Goal: Information Seeking & Learning: Understand process/instructions

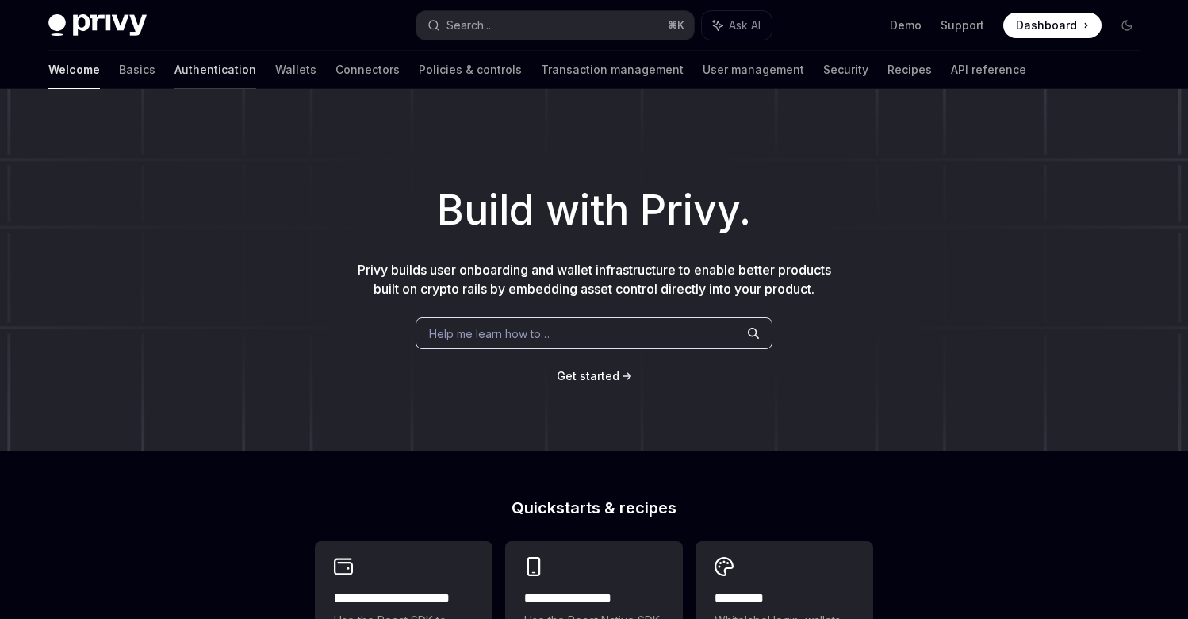
click at [174, 66] on link "Authentication" at bounding box center [215, 70] width 82 height 38
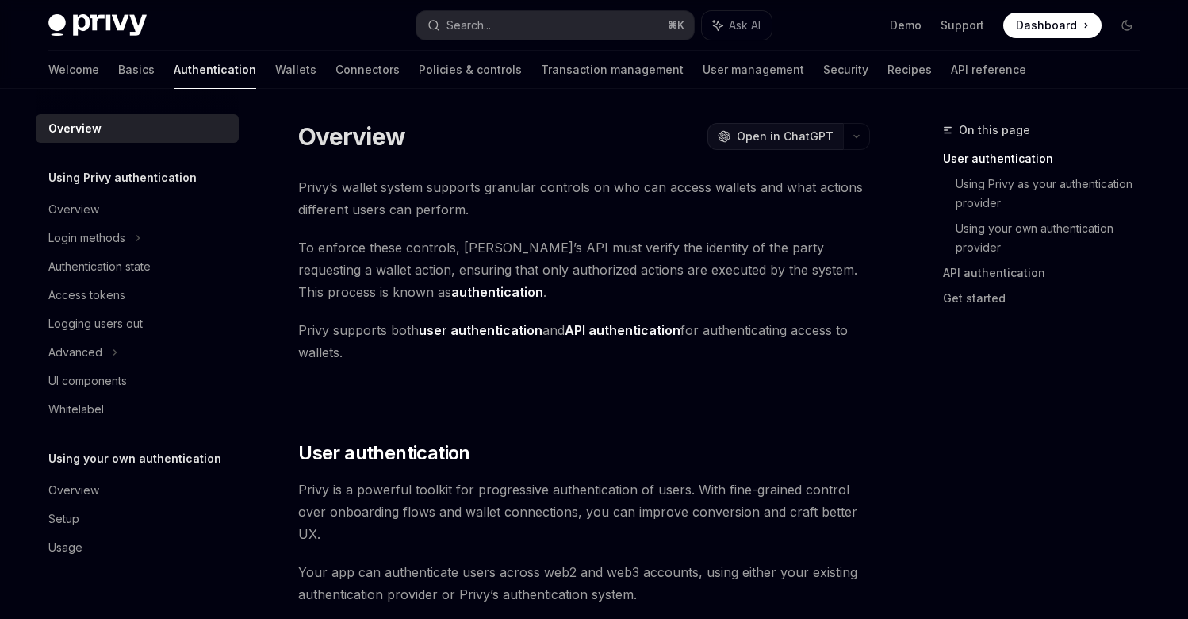
click at [747, 135] on span "Open in ChatGPT" at bounding box center [785, 136] width 97 height 16
click at [111, 238] on div "Login methods" at bounding box center [86, 237] width 77 height 19
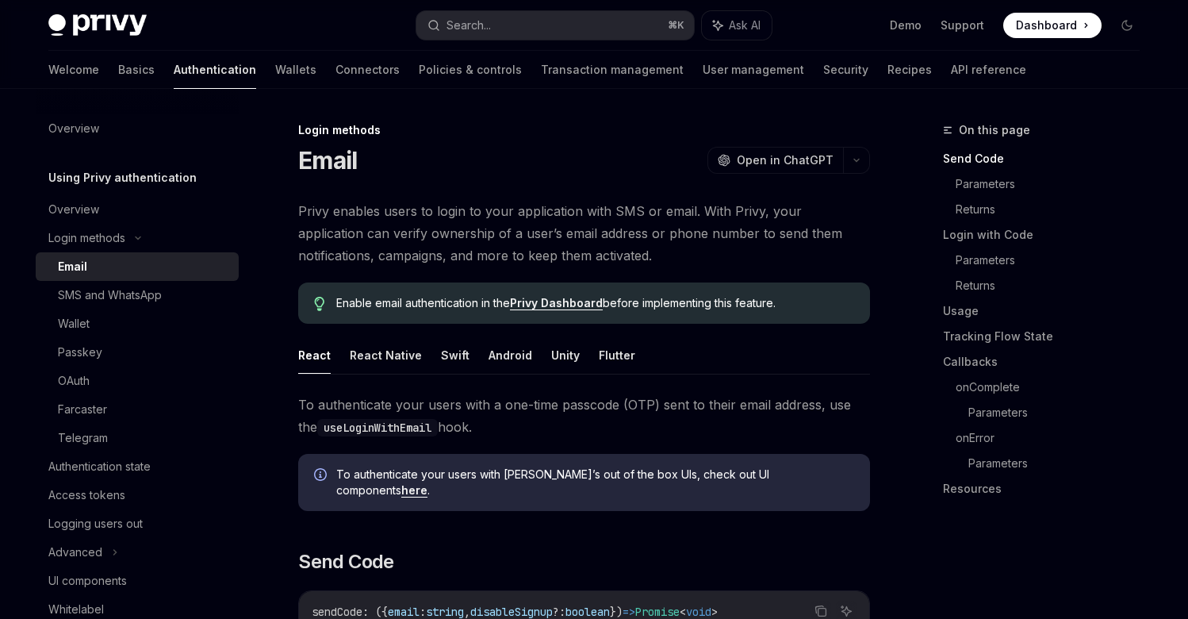
click at [93, 263] on div "Email" at bounding box center [143, 266] width 171 height 19
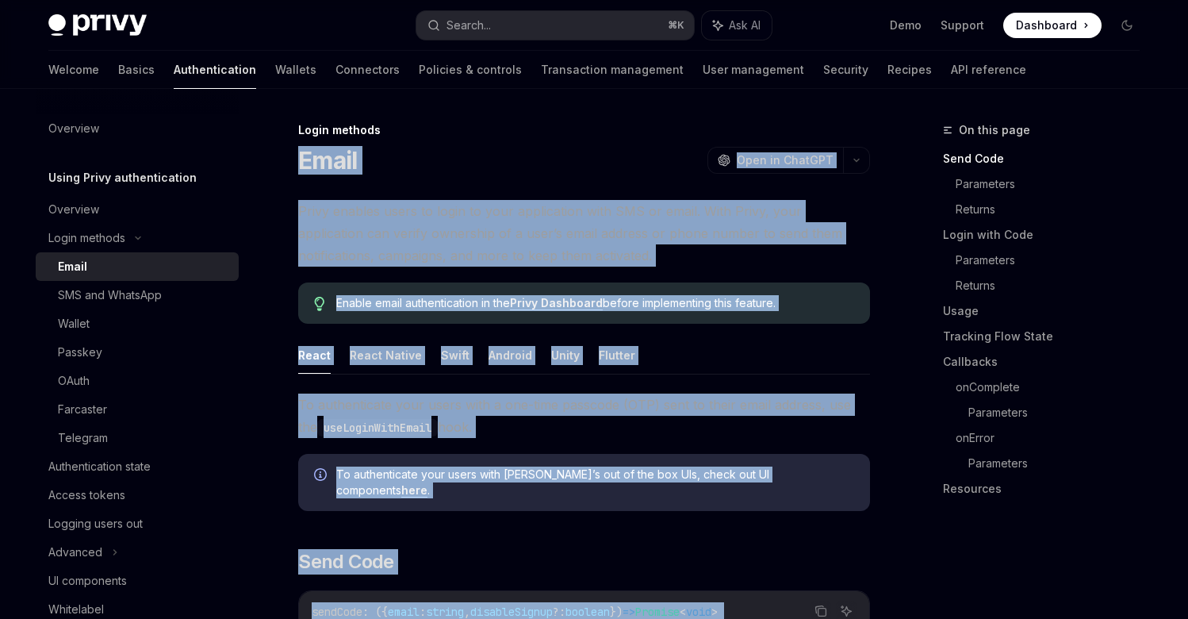
drag, startPoint x: 587, startPoint y: 289, endPoint x: 297, endPoint y: 155, distance: 318.7
copy div "Lorem IpsuMD Sita co AdipISC ElitSE Doei te InciDID Utlab etdolor magna al enim…"
click at [564, 140] on div "Login methods Email OpenAI Open in ChatGPT" at bounding box center [584, 148] width 572 height 52
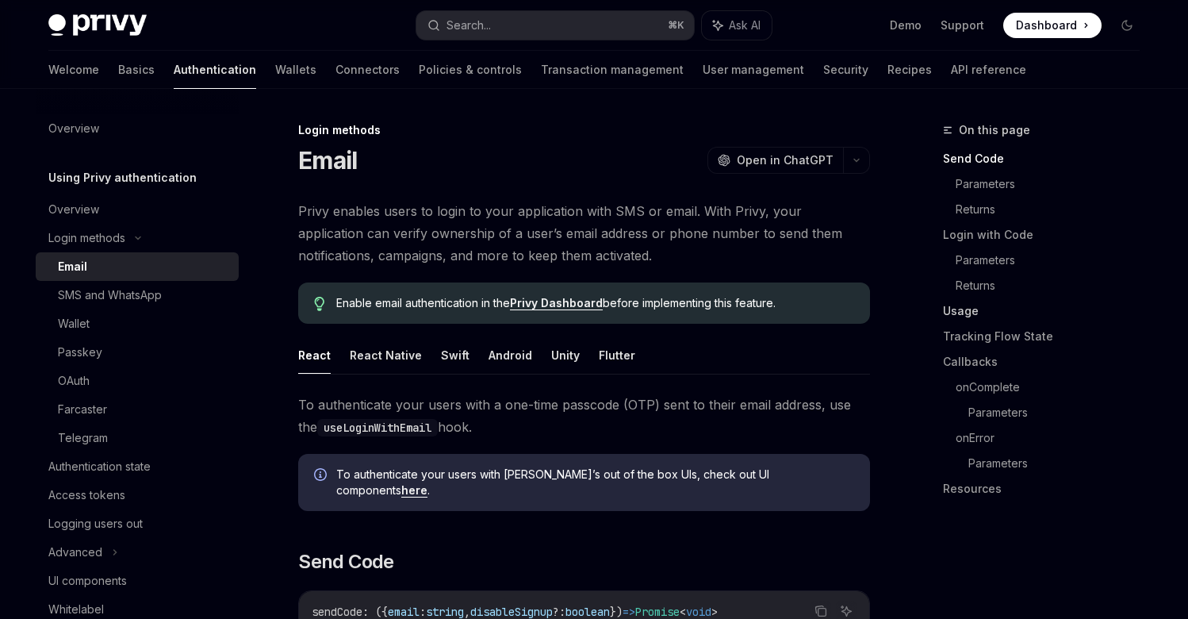
click at [968, 303] on link "Usage" at bounding box center [1047, 310] width 209 height 25
click at [408, 357] on button "React Native" at bounding box center [386, 354] width 72 height 37
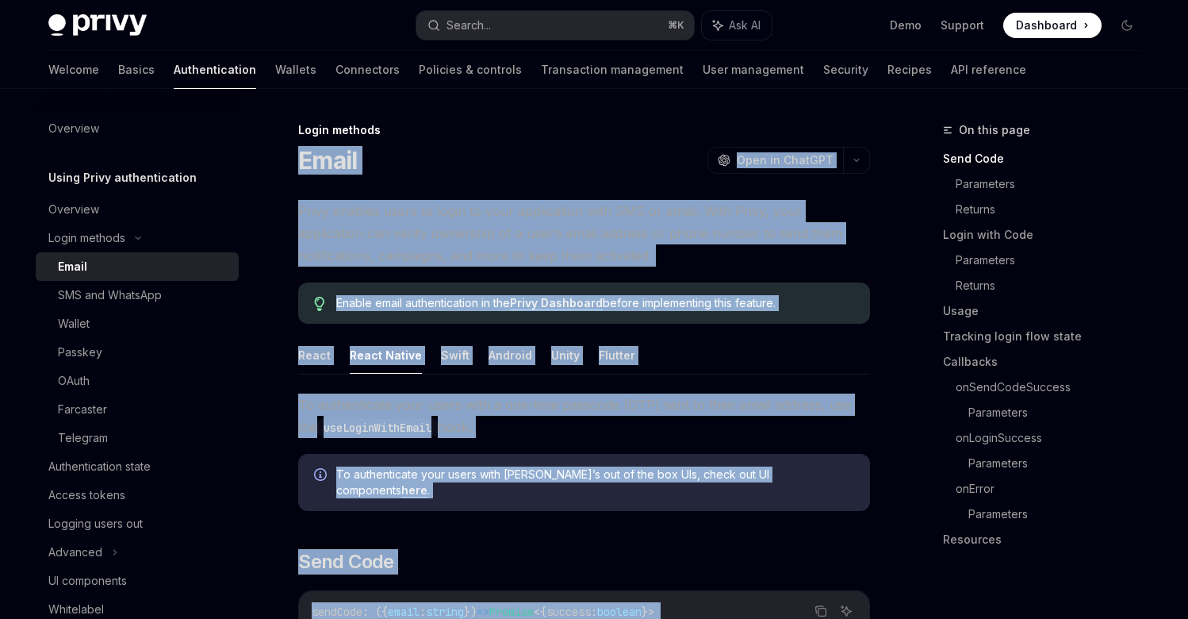
drag, startPoint x: 547, startPoint y: 148, endPoint x: 302, endPoint y: 155, distance: 245.2
copy div "Lorem IpsuMD Sita co AdipISC ElitSE Doei te InciDID Utlab etdolor magna al enim…"
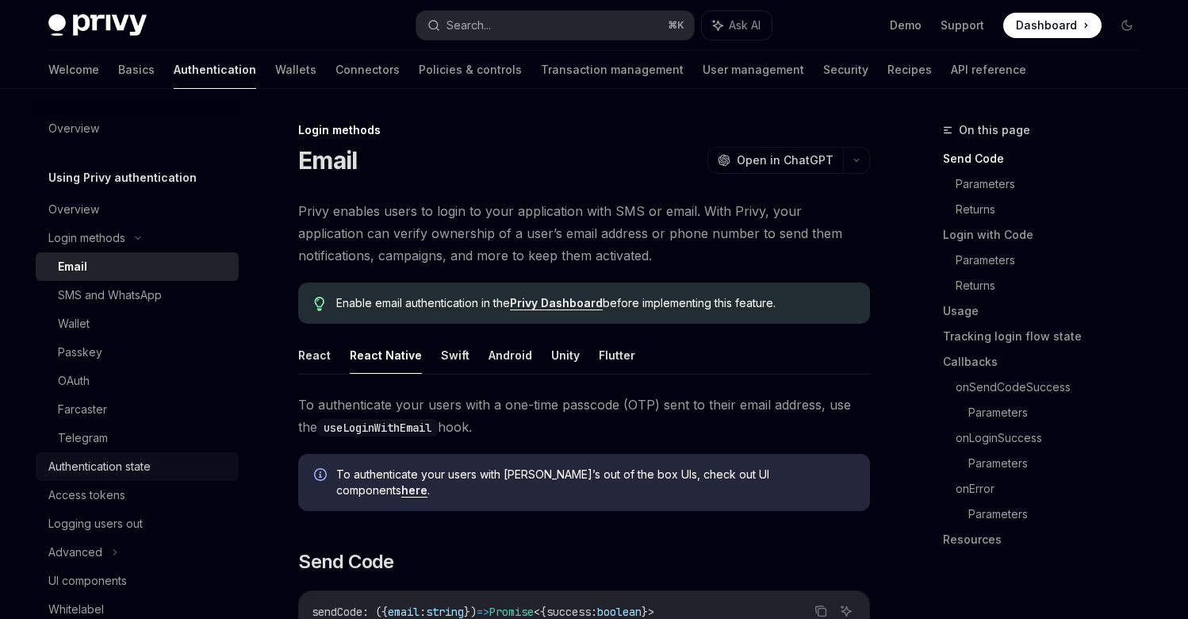
click at [103, 474] on div "Authentication state" at bounding box center [99, 466] width 102 height 19
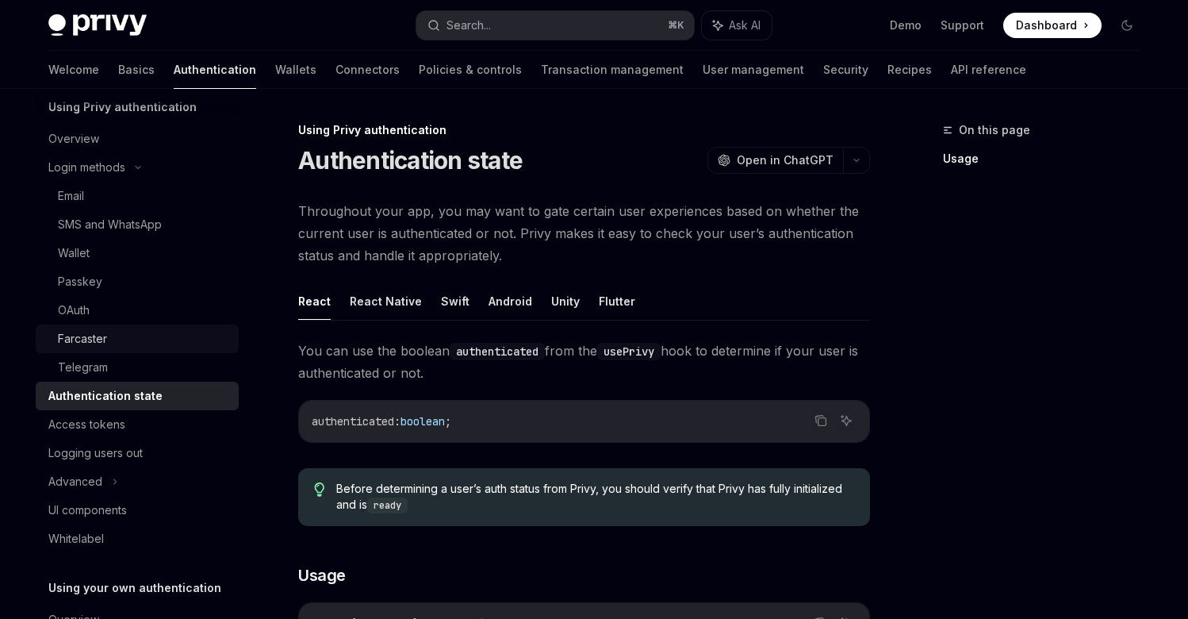
scroll to position [71, 0]
click at [82, 510] on div "UI components" at bounding box center [87, 509] width 79 height 19
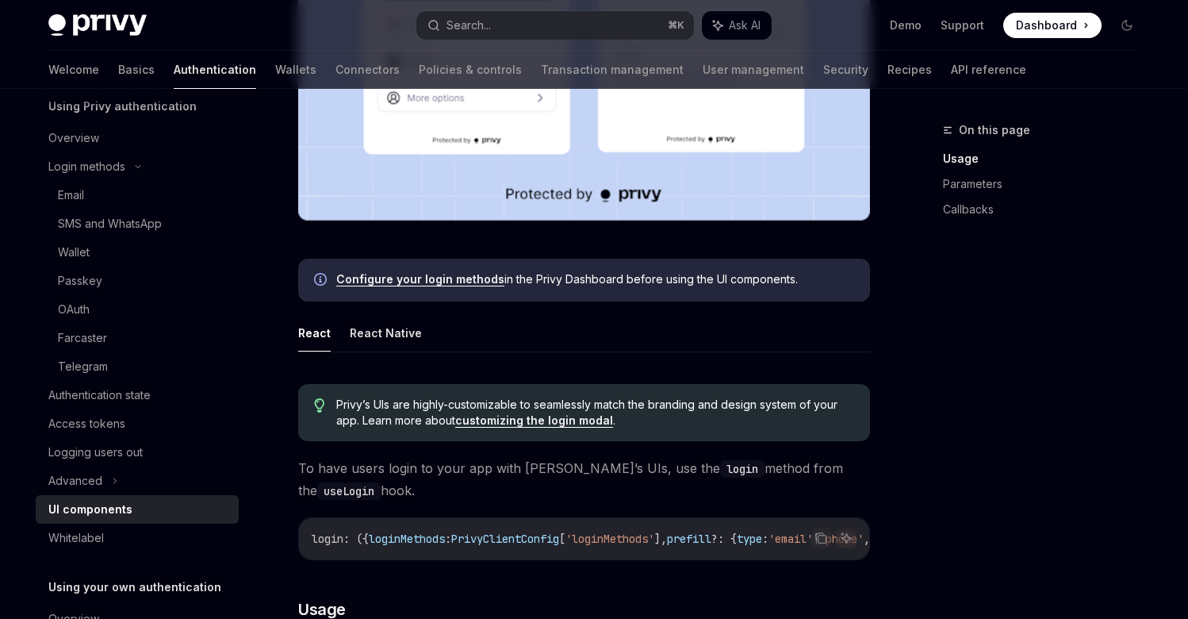
scroll to position [600, 0]
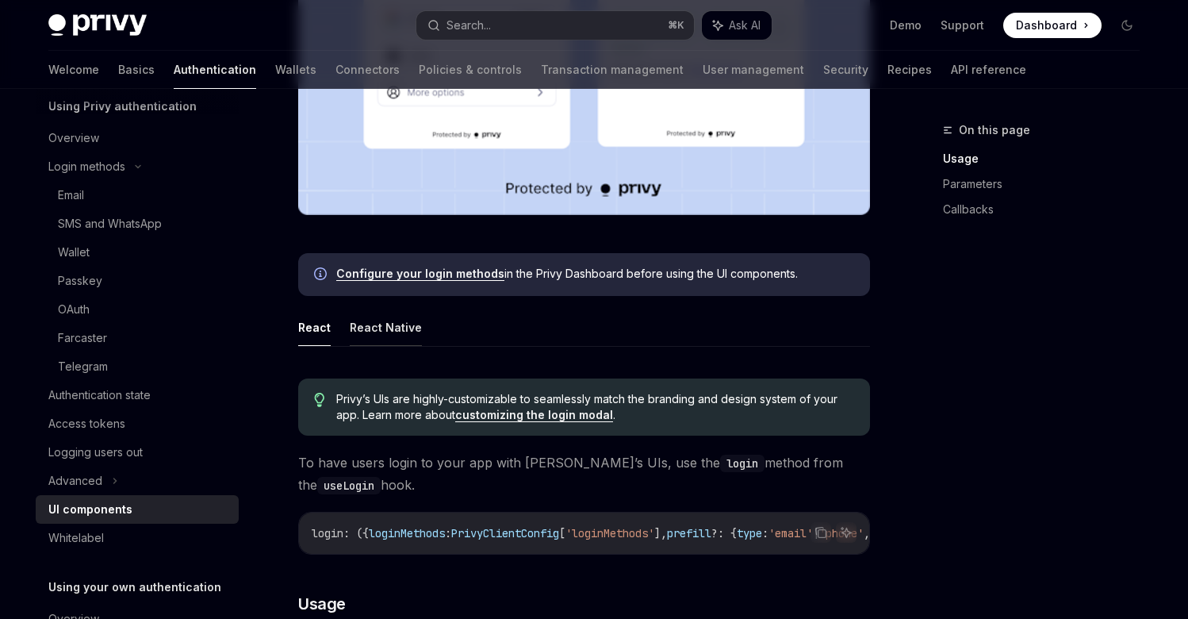
click at [374, 332] on button "React Native" at bounding box center [386, 327] width 72 height 37
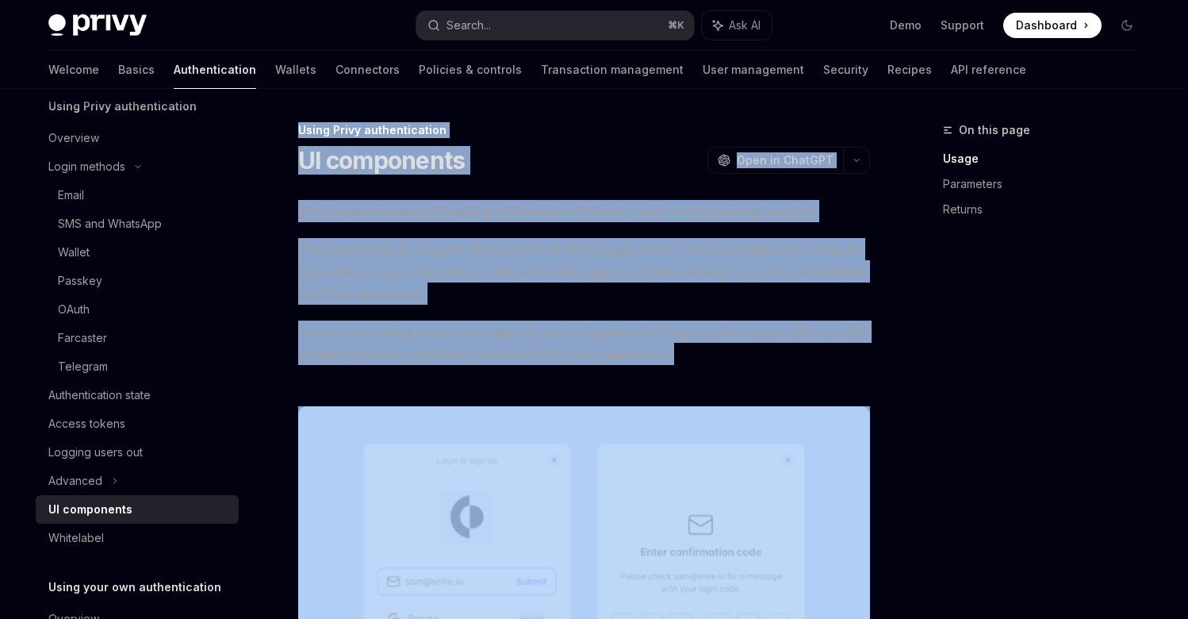
drag, startPoint x: 630, startPoint y: 354, endPoint x: 297, endPoint y: 127, distance: 403.0
copy div "Lorem Ipsum dolorsitametco AD elitseddoe TempOR Inci ut LaboREE DoloRE Magn al …"
click at [611, 263] on span "The fastest way to integrate Privy is with the Privy login modal. Your applicat…" at bounding box center [584, 271] width 572 height 67
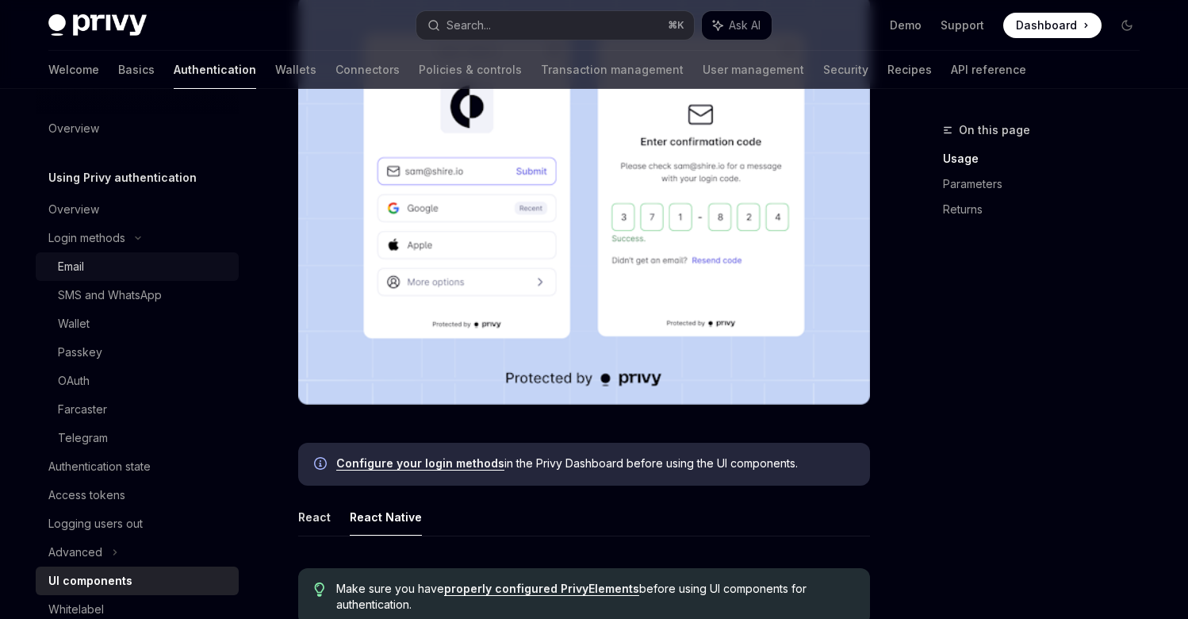
click at [82, 273] on div "Email" at bounding box center [71, 266] width 26 height 19
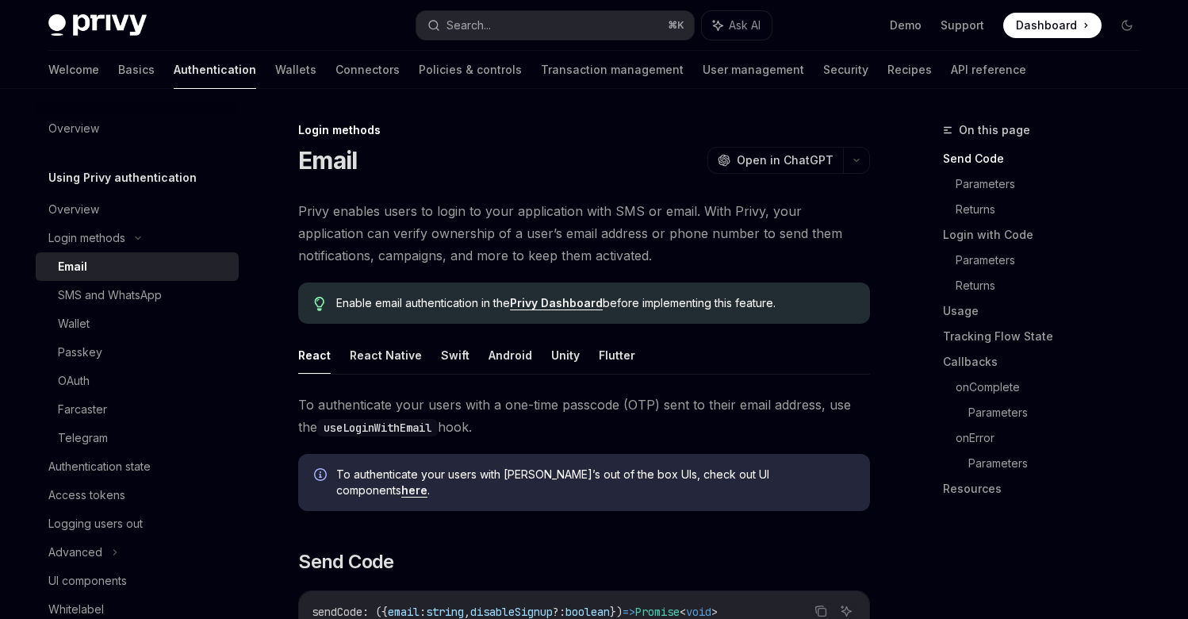
click at [324, 355] on button "React" at bounding box center [314, 354] width 33 height 37
click at [381, 351] on button "React Native" at bounding box center [386, 354] width 72 height 37
click at [427, 483] on link "here" at bounding box center [414, 490] width 26 height 14
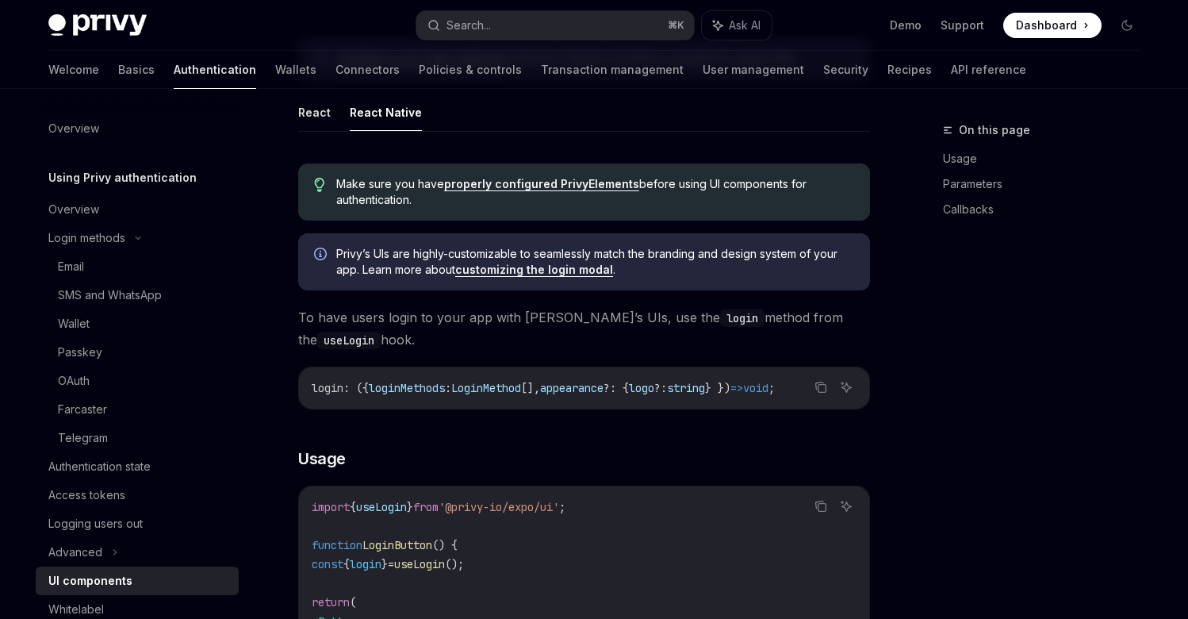
scroll to position [816, 0]
click at [489, 183] on link "properly configured PrivyElements" at bounding box center [541, 182] width 195 height 14
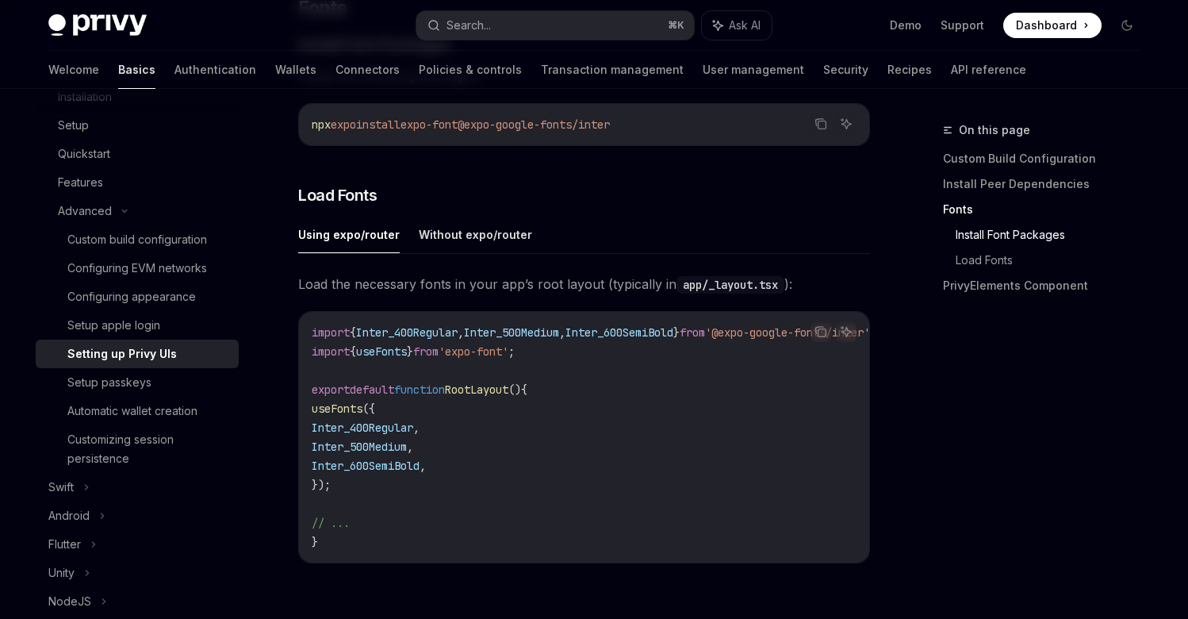
scroll to position [632, 0]
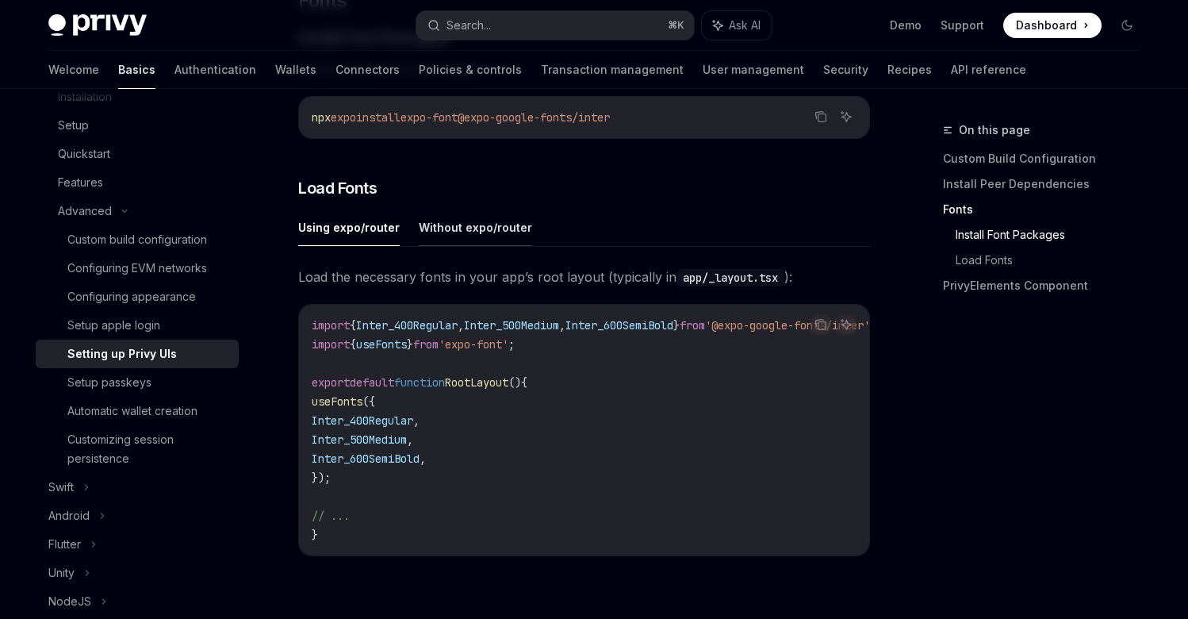
click at [484, 224] on button "Without expo/router" at bounding box center [475, 227] width 113 height 37
click at [343, 231] on button "Using expo/router" at bounding box center [349, 227] width 102 height 37
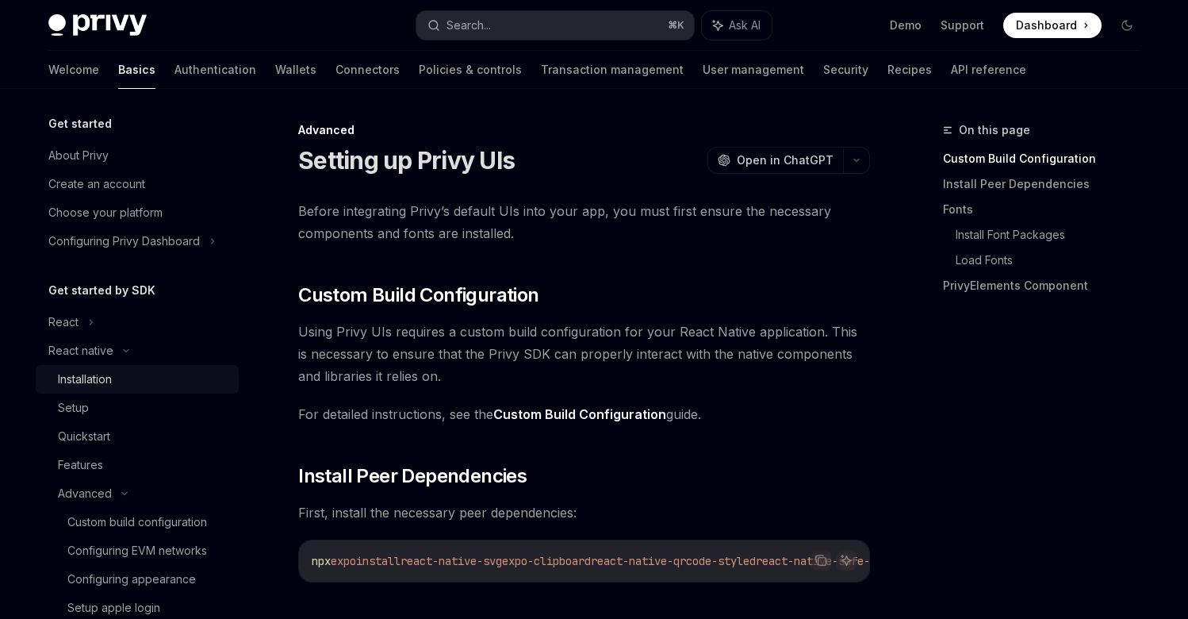
click at [83, 386] on div "Installation" at bounding box center [85, 379] width 54 height 19
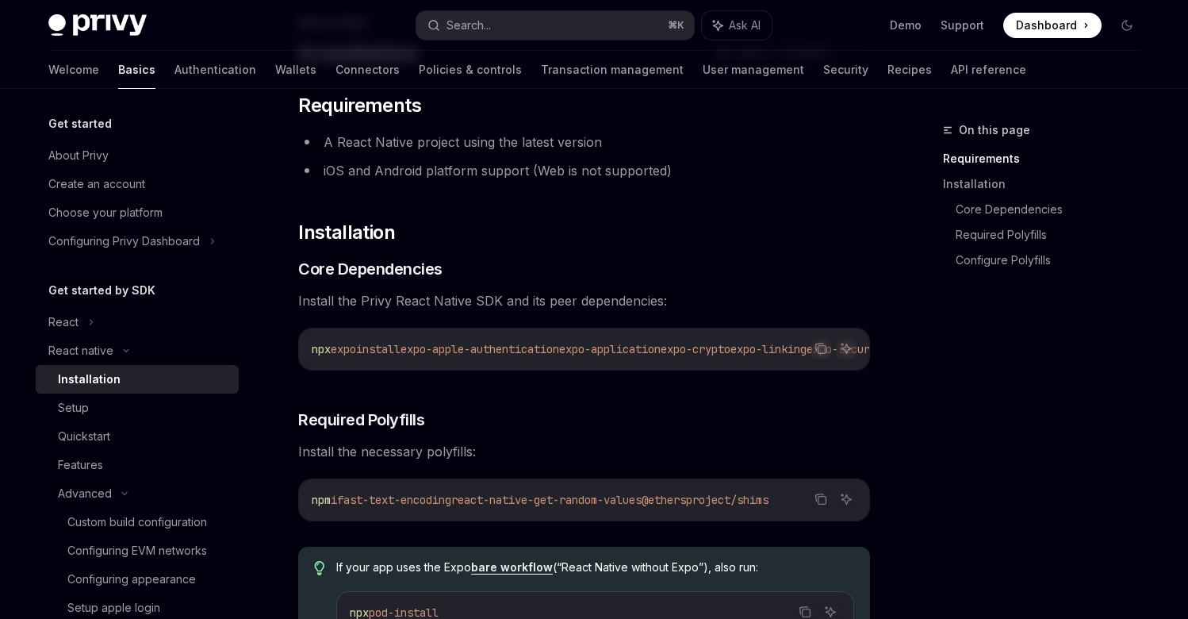
scroll to position [107, 0]
click at [80, 325] on div "React" at bounding box center [137, 322] width 203 height 29
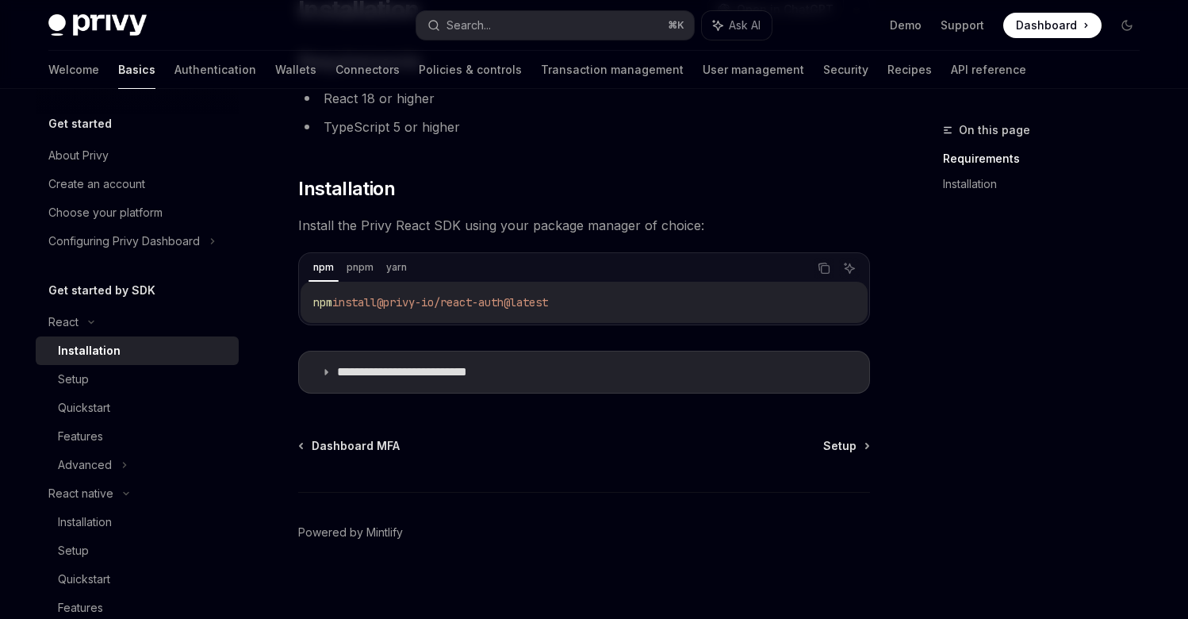
scroll to position [161, 0]
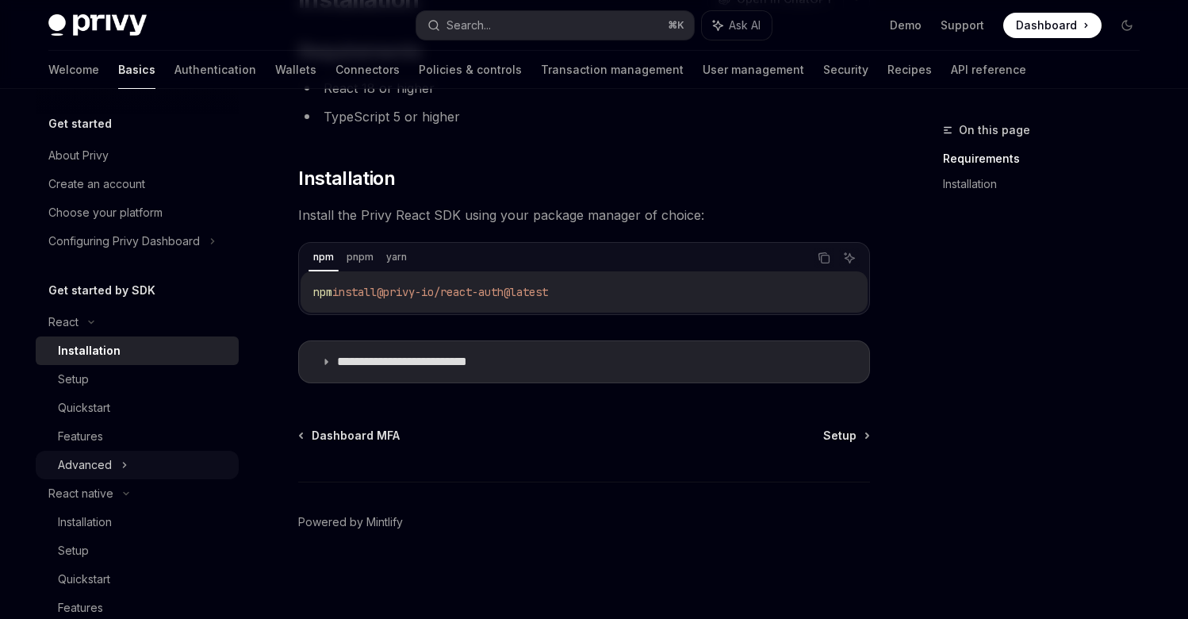
click at [176, 466] on div "Advanced" at bounding box center [137, 464] width 203 height 29
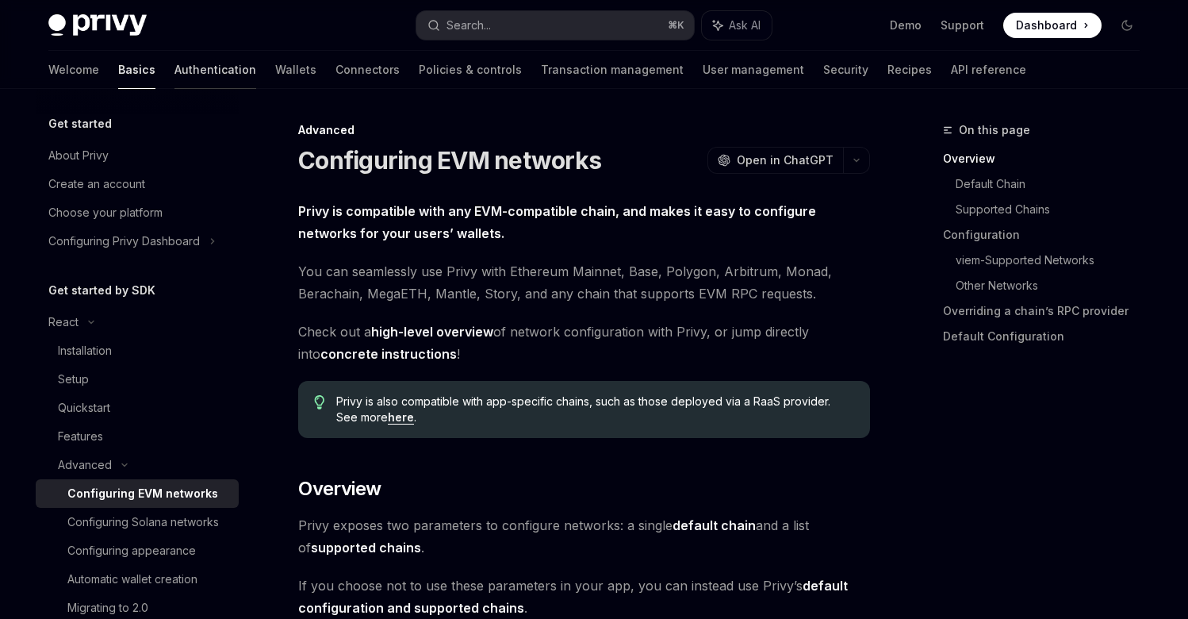
click at [174, 55] on link "Authentication" at bounding box center [215, 70] width 82 height 38
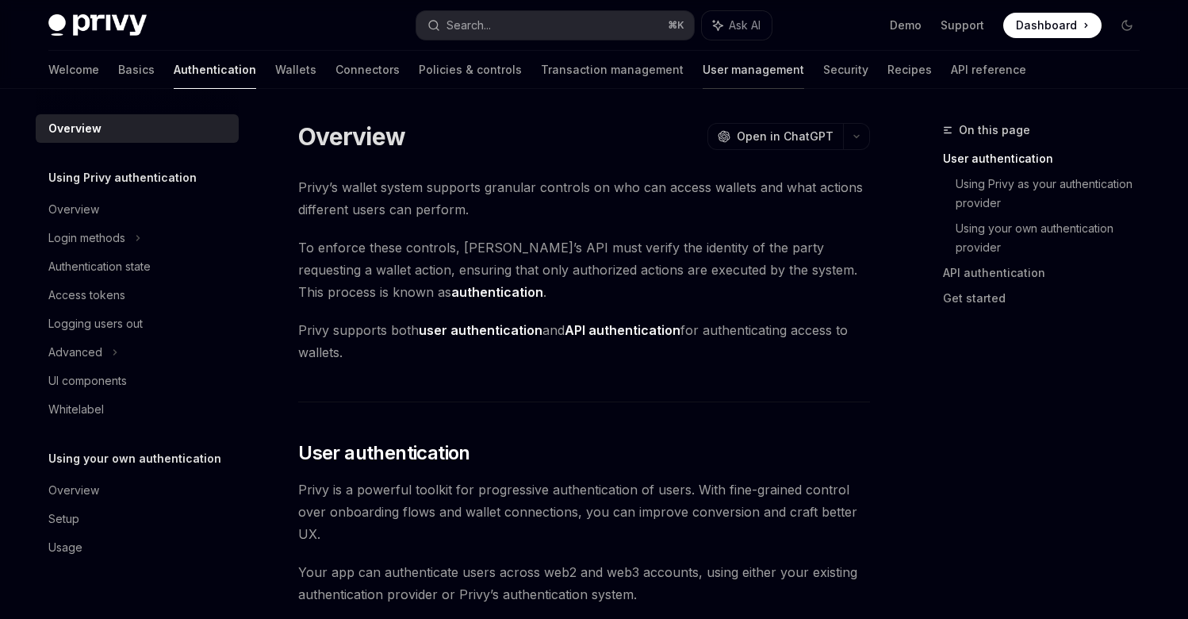
click at [703, 72] on link "User management" at bounding box center [754, 70] width 102 height 38
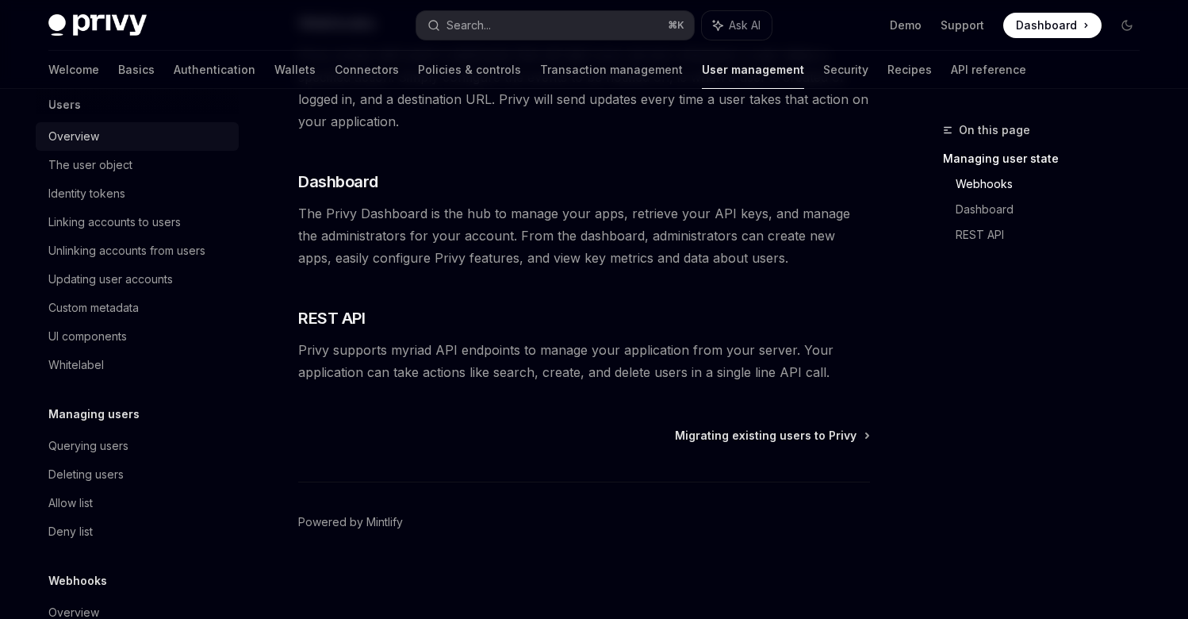
scroll to position [216, 0]
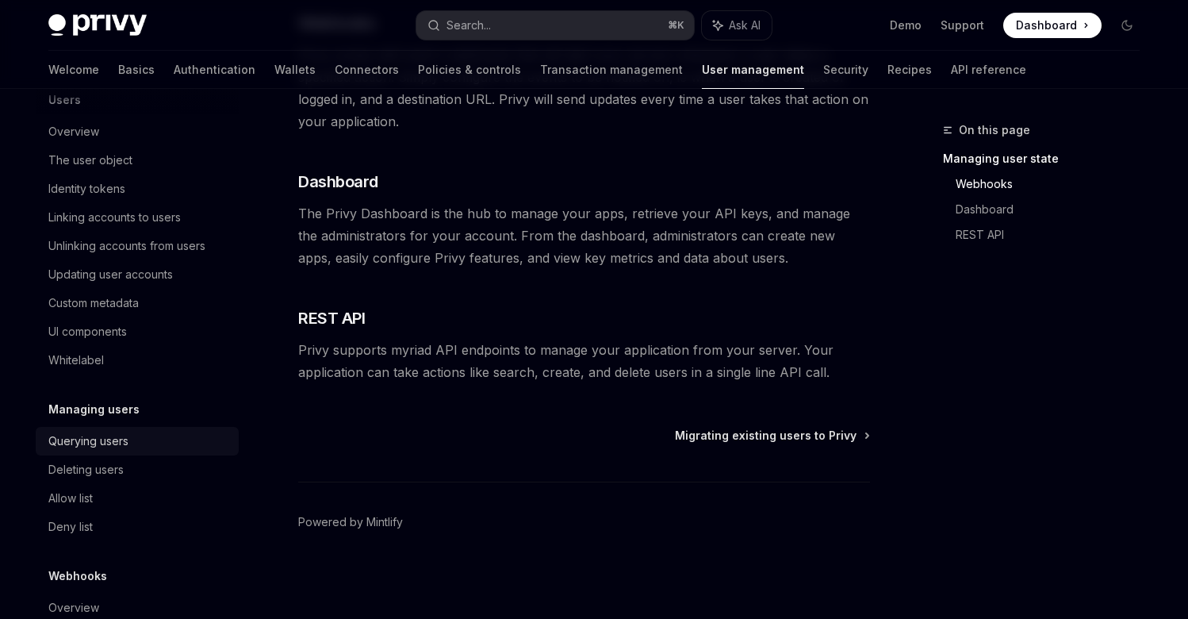
click at [121, 431] on link "Querying users" at bounding box center [137, 441] width 203 height 29
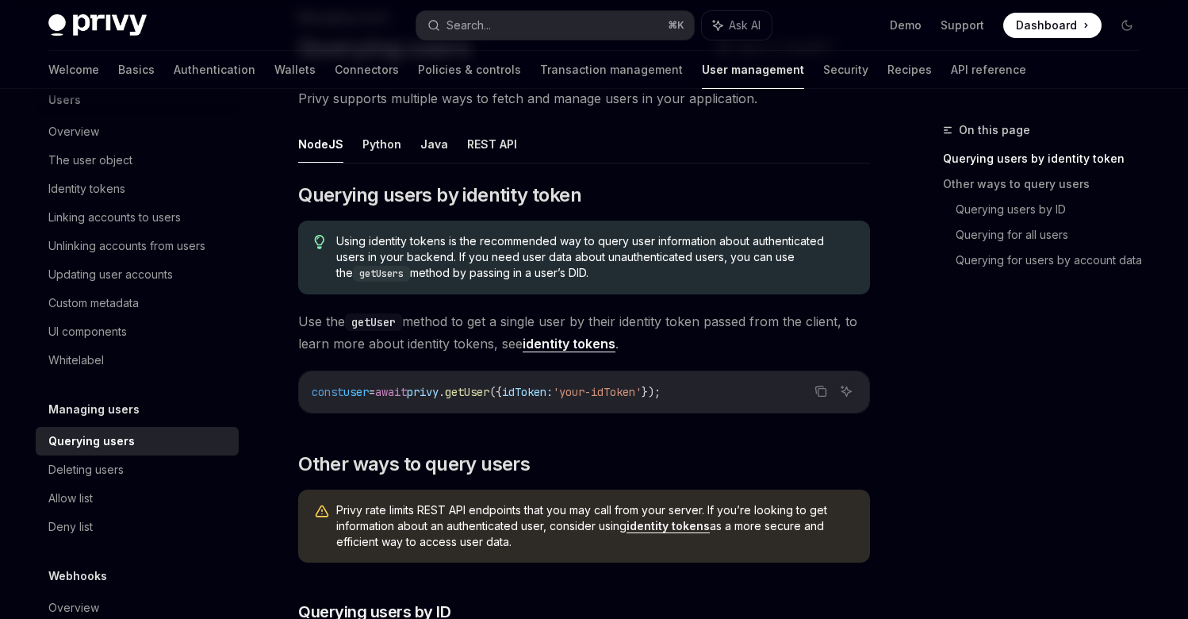
scroll to position [119, 0]
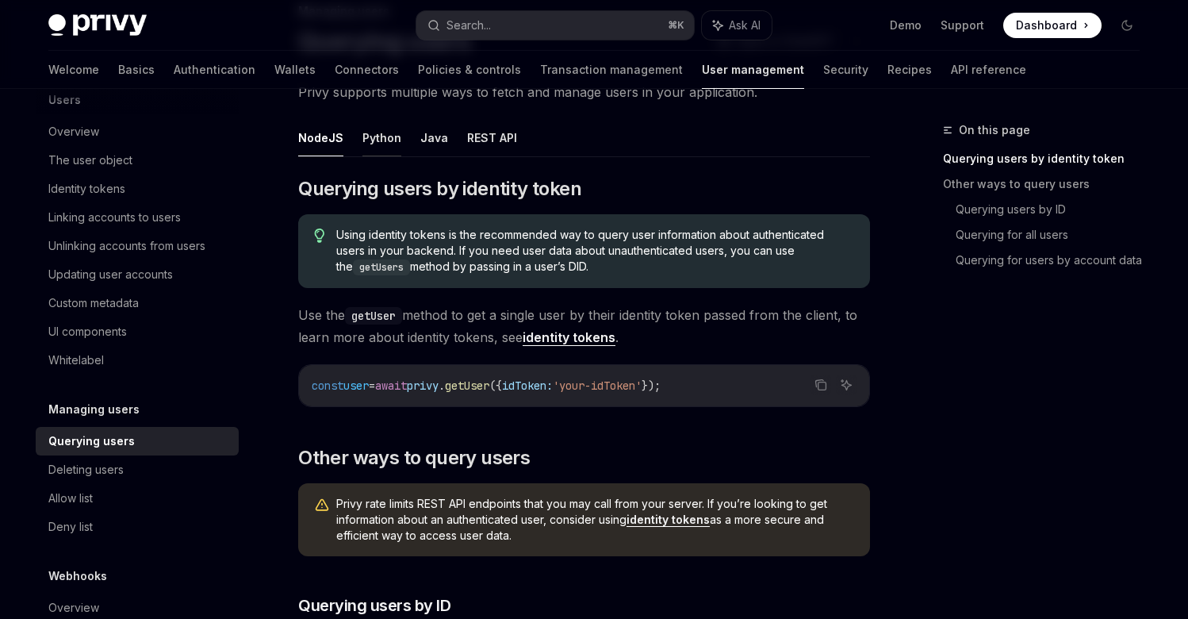
click at [364, 126] on button "Python" at bounding box center [381, 137] width 39 height 37
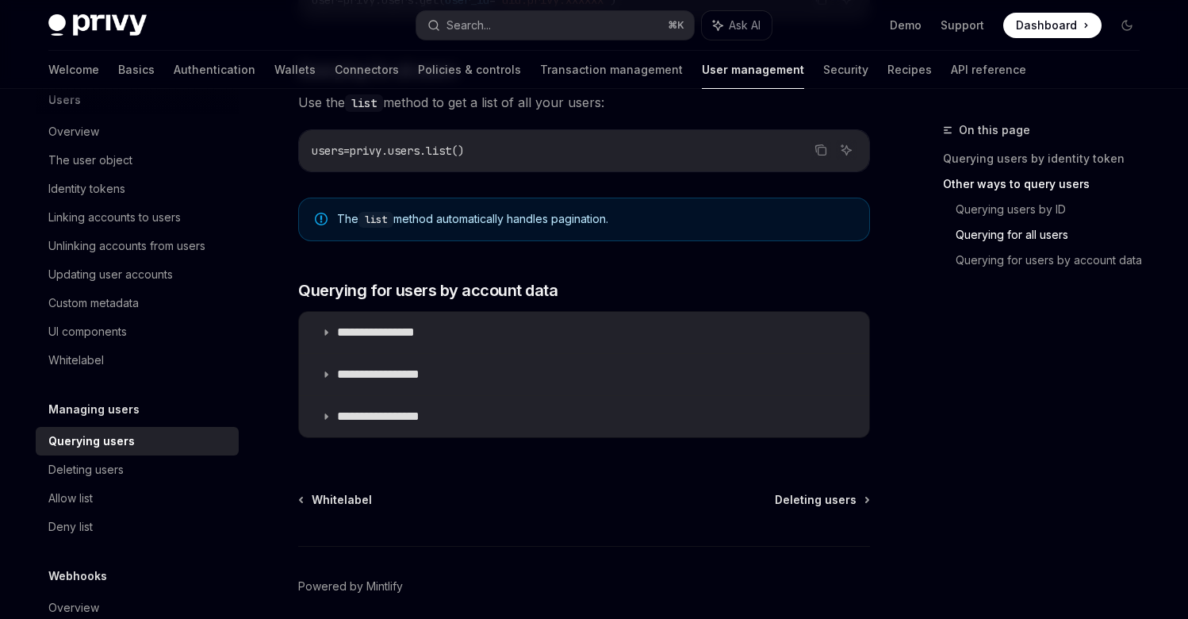
scroll to position [805, 0]
click at [824, 148] on icon "Copy the contents from the code block" at bounding box center [820, 149] width 13 height 13
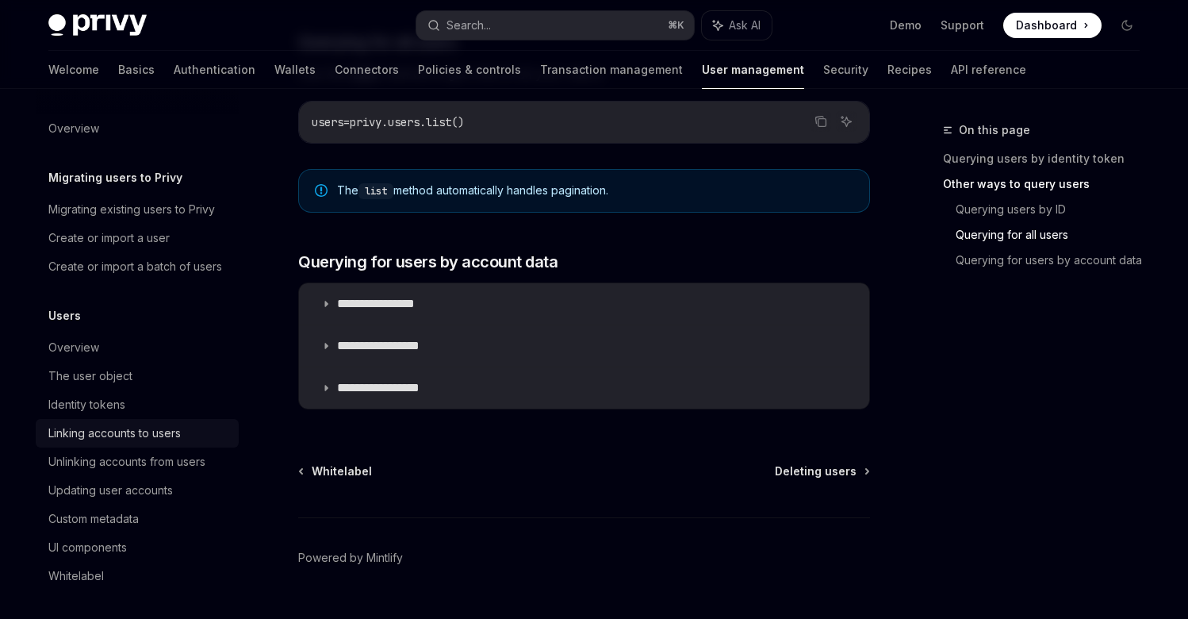
scroll to position [0, 0]
click at [174, 73] on link "Authentication" at bounding box center [215, 70] width 82 height 38
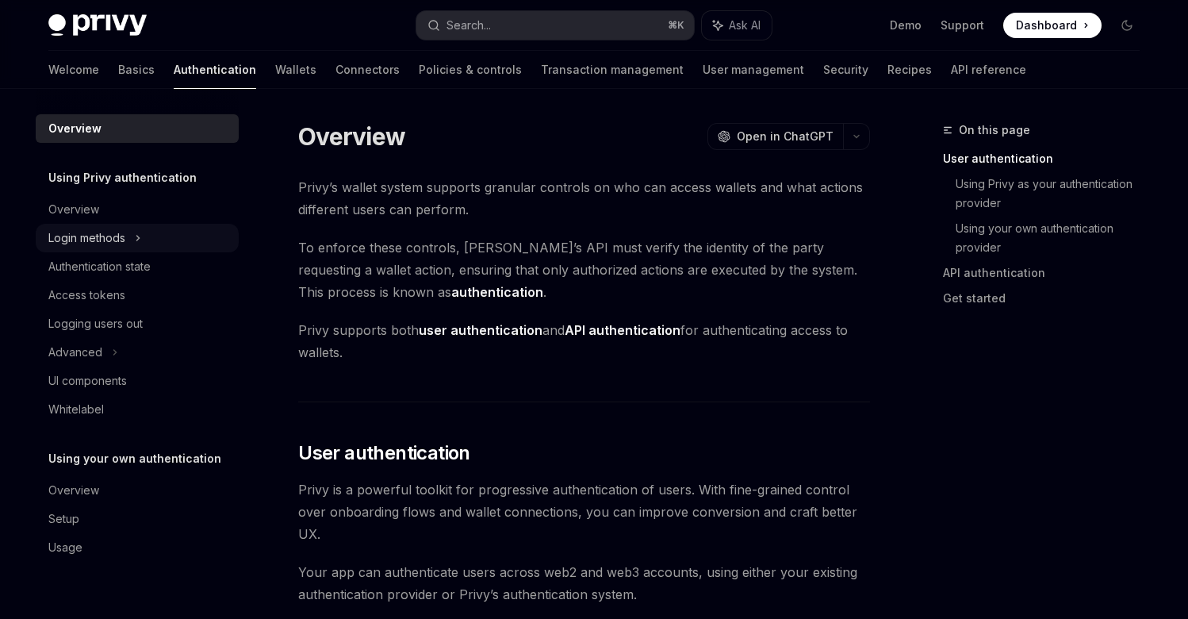
click at [125, 232] on div "Login methods" at bounding box center [86, 237] width 77 height 19
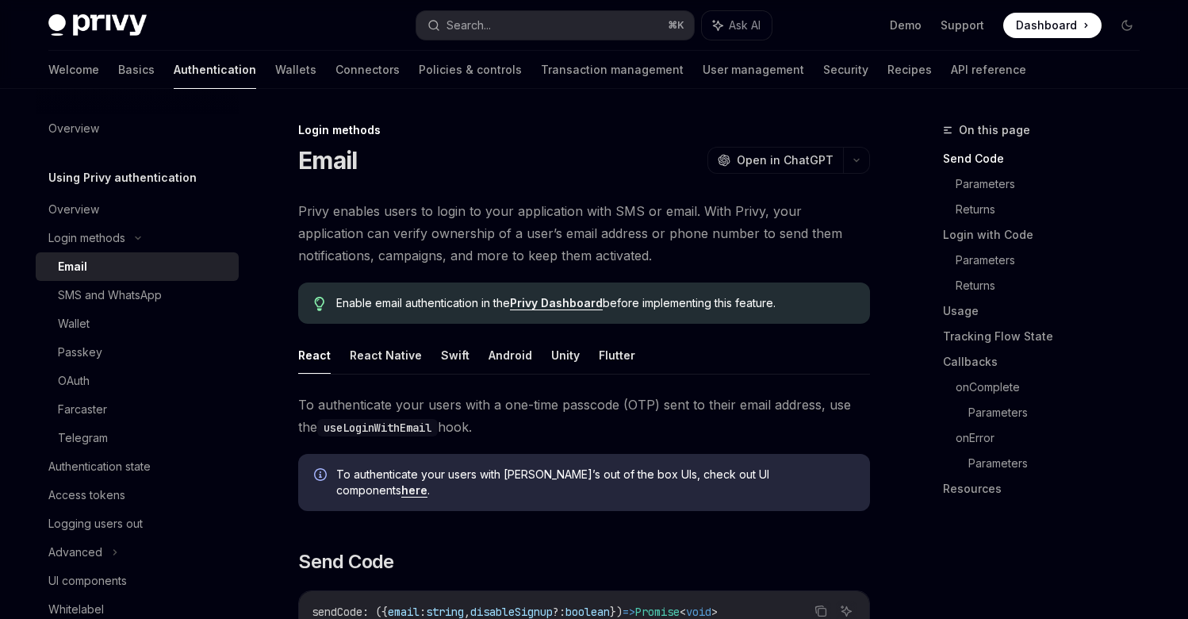
click at [109, 272] on div "Email" at bounding box center [143, 266] width 171 height 19
click at [381, 362] on button "React Native" at bounding box center [386, 354] width 72 height 37
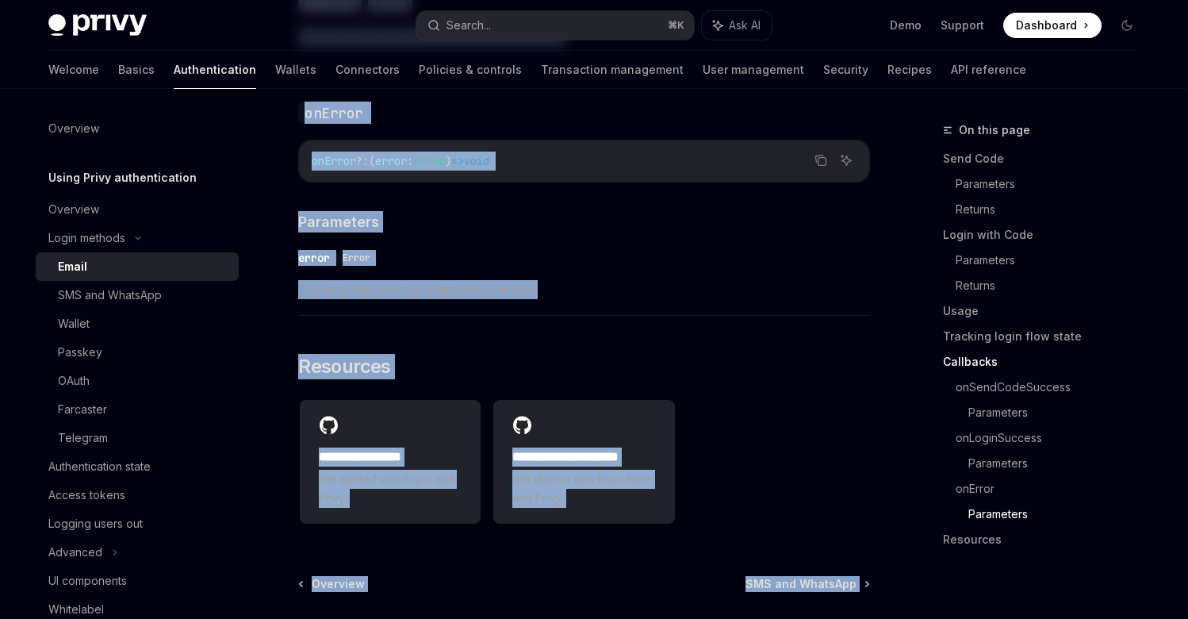
scroll to position [3210, 0]
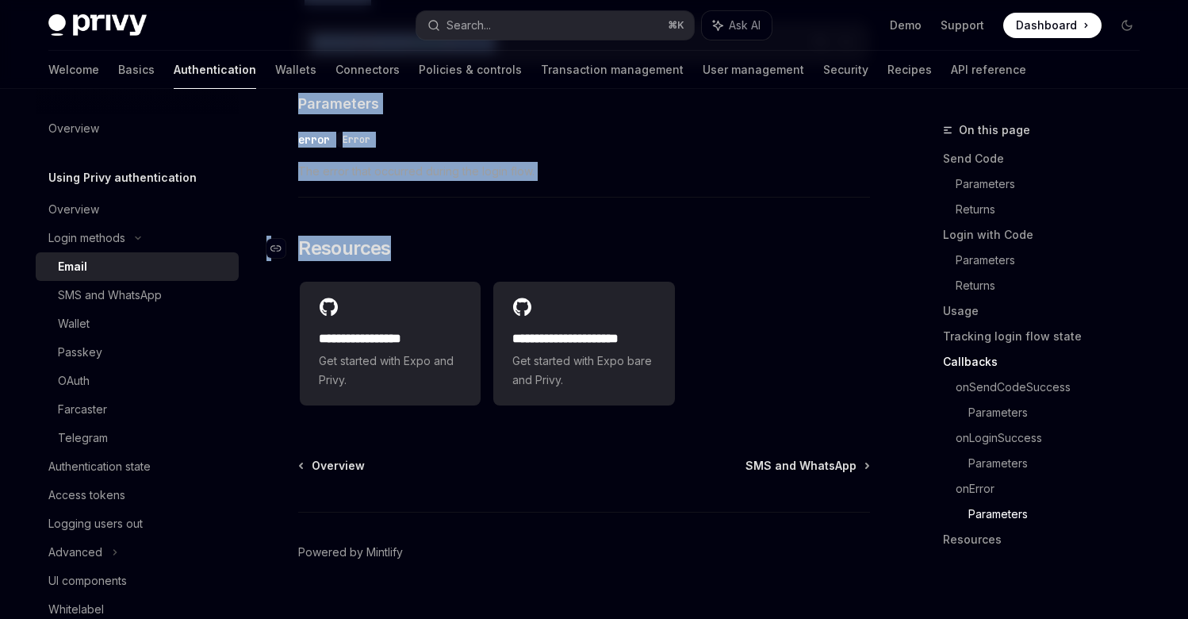
drag, startPoint x: 297, startPoint y: 125, endPoint x: 777, endPoint y: 209, distance: 487.9
copy div "Lorem ipsumdo Sitam ConsEC Adip el SeddOEI TempOR Inci ut LaboREE Dolor magnaal…"
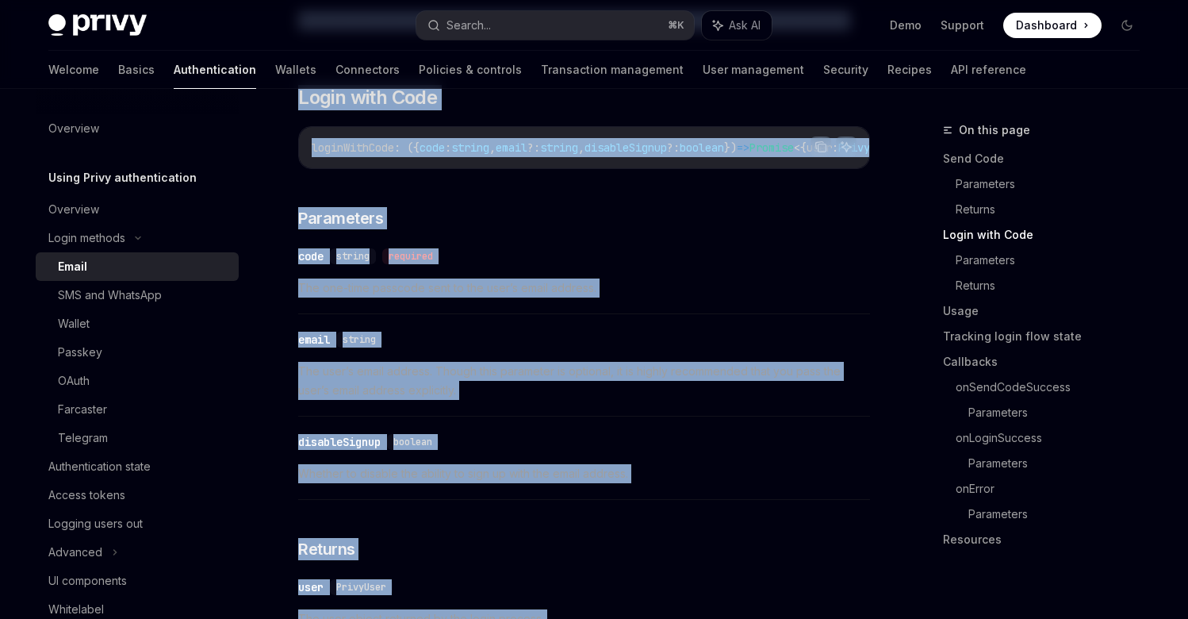
scroll to position [0, 0]
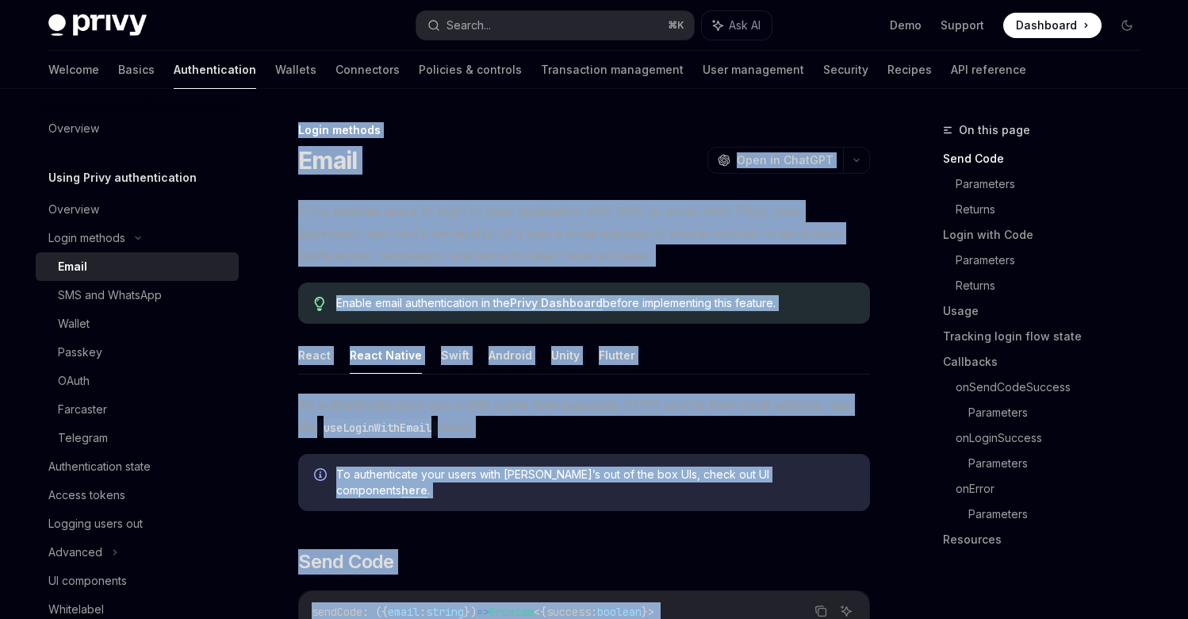
click at [556, 310] on link "Privy Dashboard" at bounding box center [556, 303] width 93 height 14
click at [440, 231] on span "Privy enables users to login to your application with SMS or email. With Privy,…" at bounding box center [584, 233] width 572 height 67
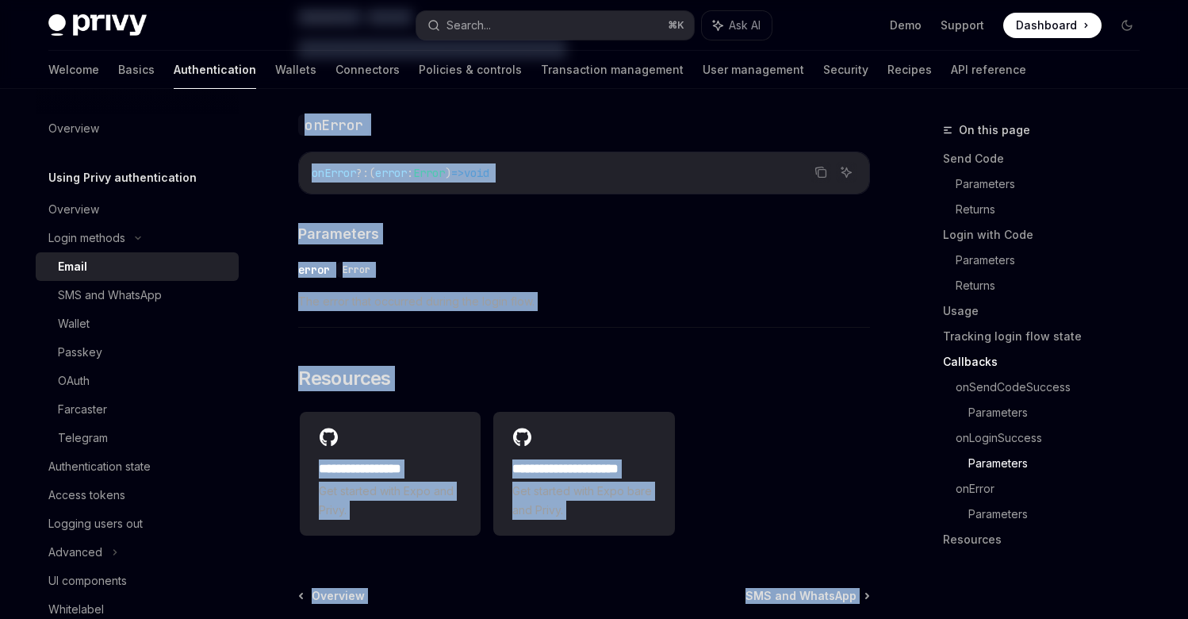
scroll to position [3210, 0]
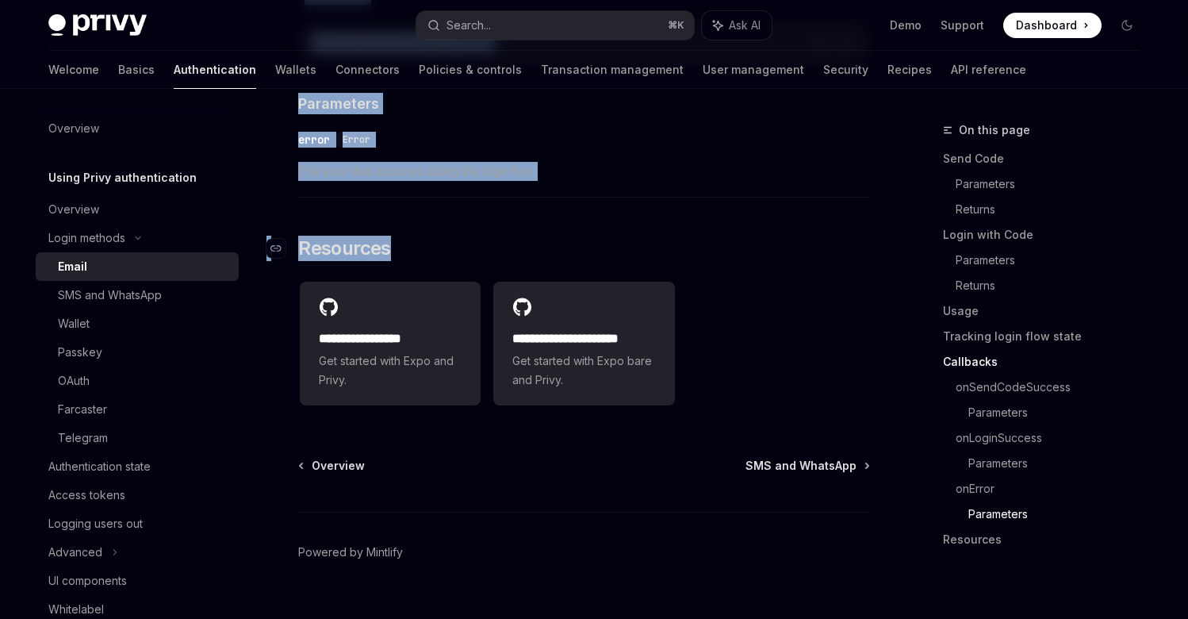
drag, startPoint x: 295, startPoint y: 130, endPoint x: 550, endPoint y: 215, distance: 268.3
copy div "Lorem ipsumdo Sitam ConsEC Adip el SeddOEI TempOR Inci ut LaboREE Dolor magnaal…"
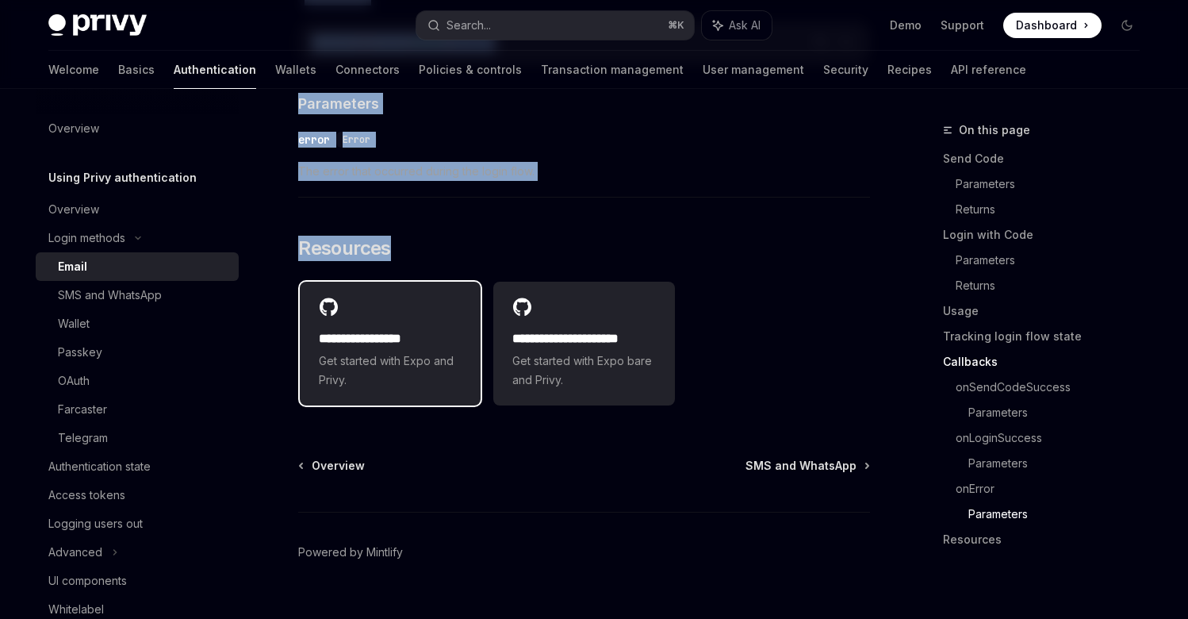
click at [391, 351] on span "Get started with Expo and Privy." at bounding box center [390, 370] width 143 height 38
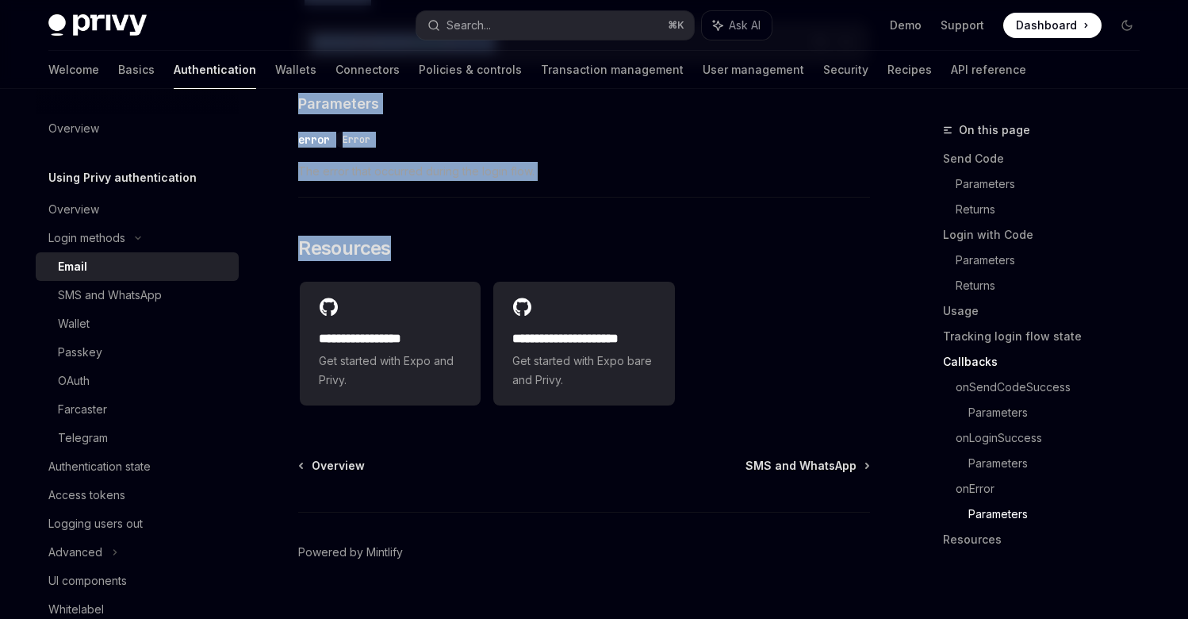
click at [766, 286] on div "**********" at bounding box center [584, 344] width 572 height 140
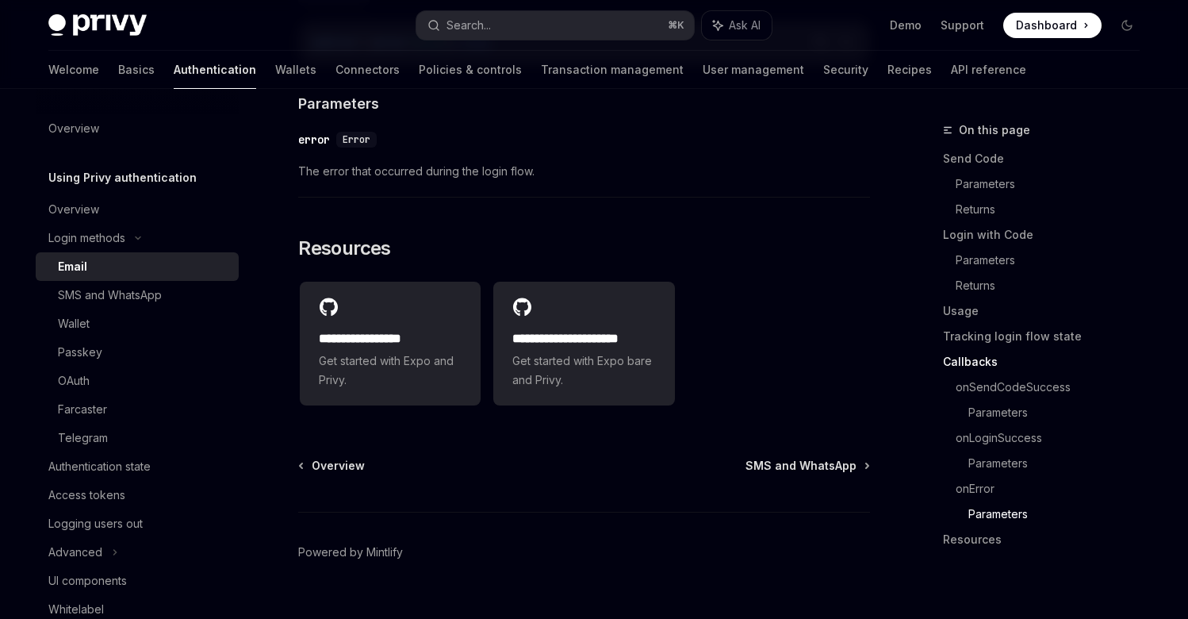
scroll to position [0, 0]
click at [136, 317] on div "Wallet" at bounding box center [143, 323] width 171 height 19
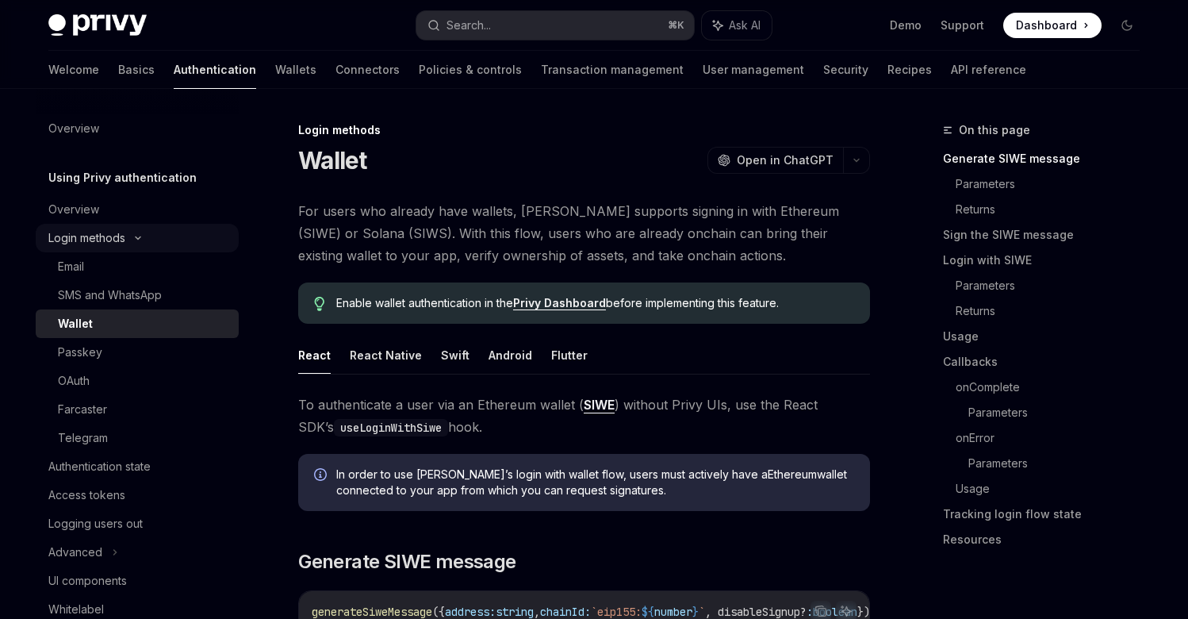
click at [132, 248] on div "Login methods" at bounding box center [137, 238] width 203 height 29
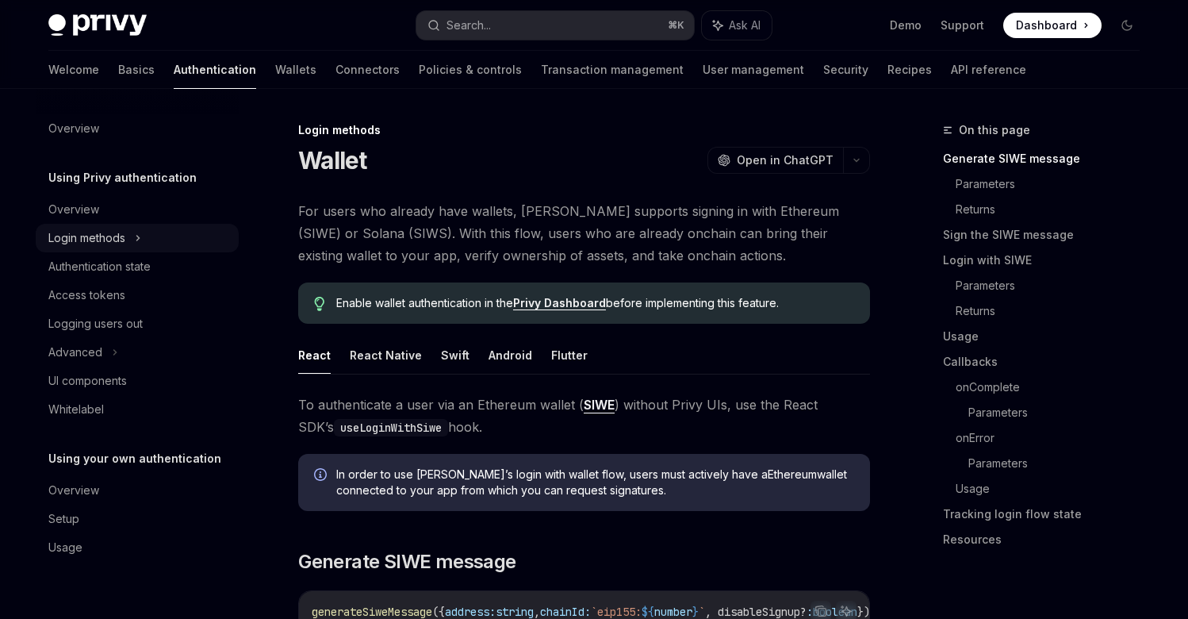
click at [136, 234] on icon at bounding box center [138, 237] width 6 height 19
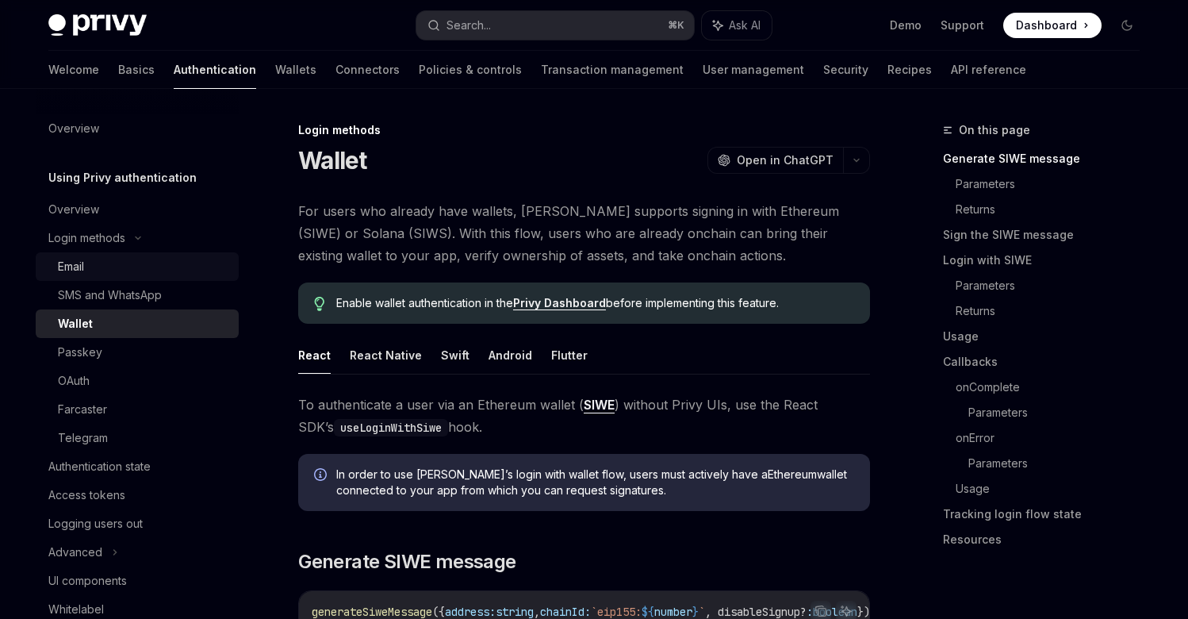
click at [114, 267] on div "Email" at bounding box center [143, 266] width 171 height 19
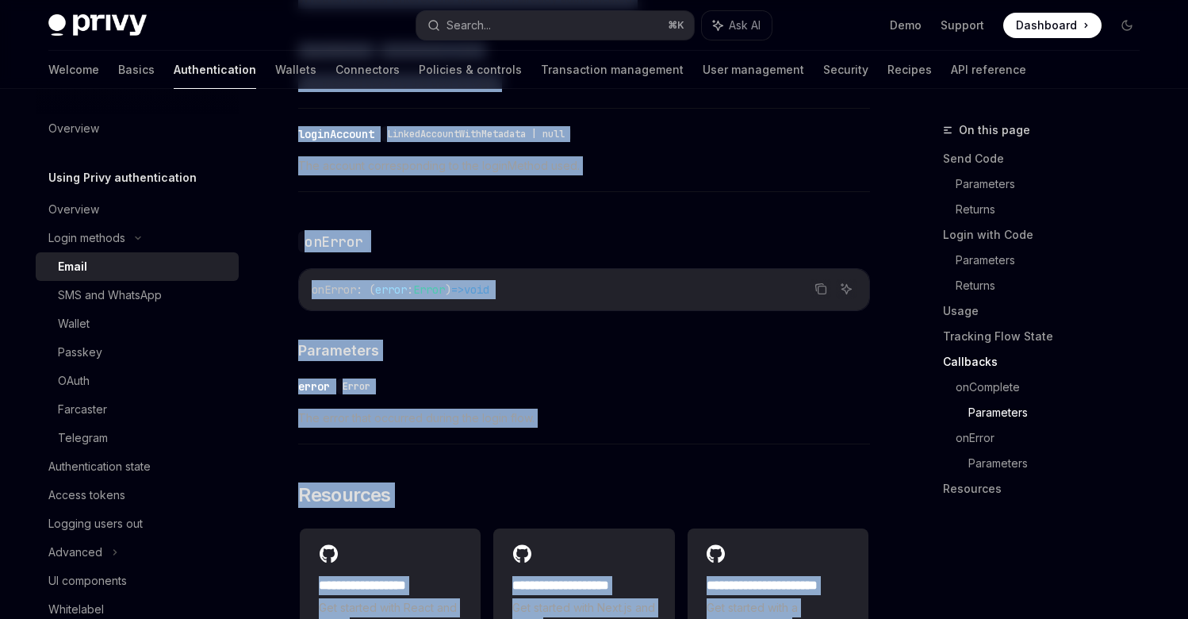
scroll to position [3255, 0]
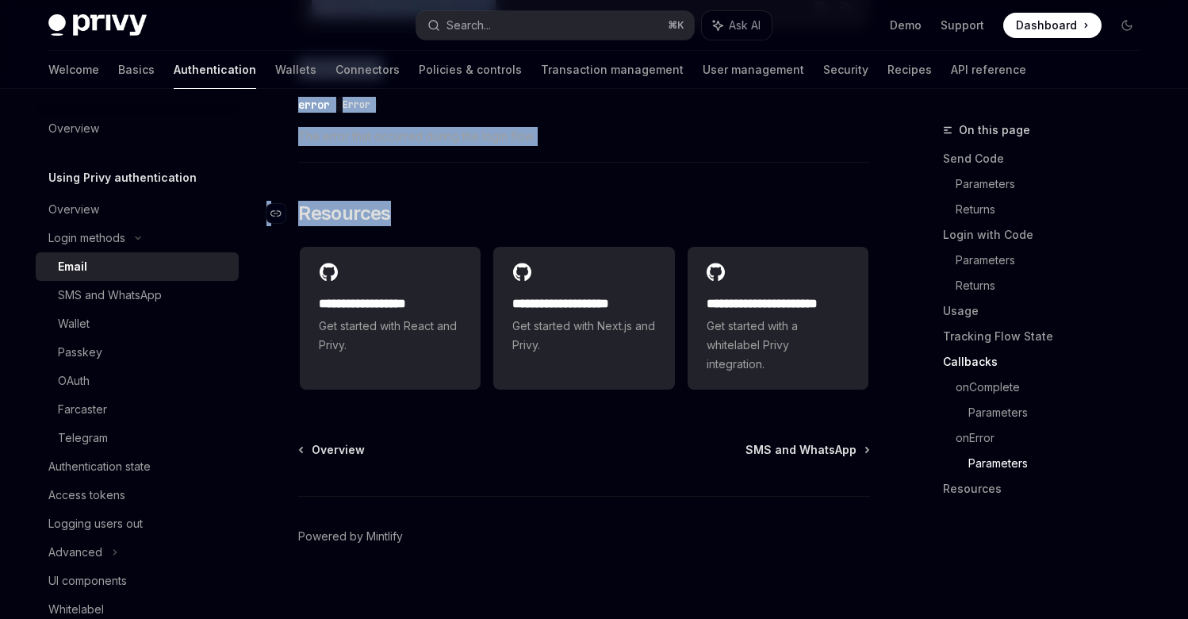
drag, startPoint x: 301, startPoint y: 161, endPoint x: 699, endPoint y: 197, distance: 400.6
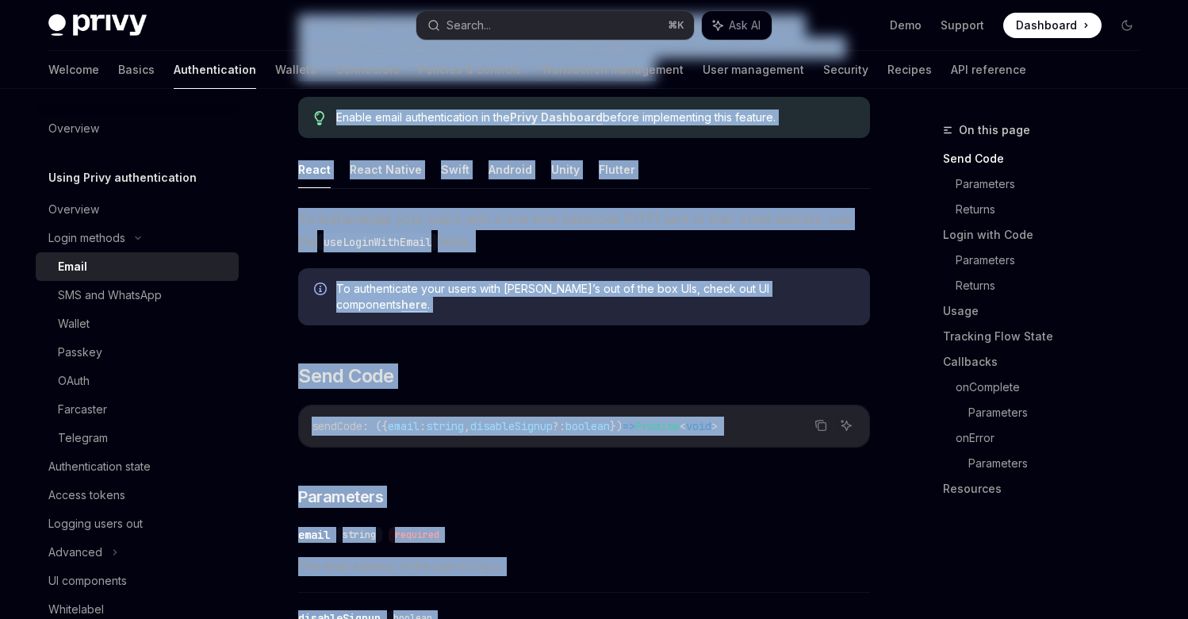
scroll to position [0, 0]
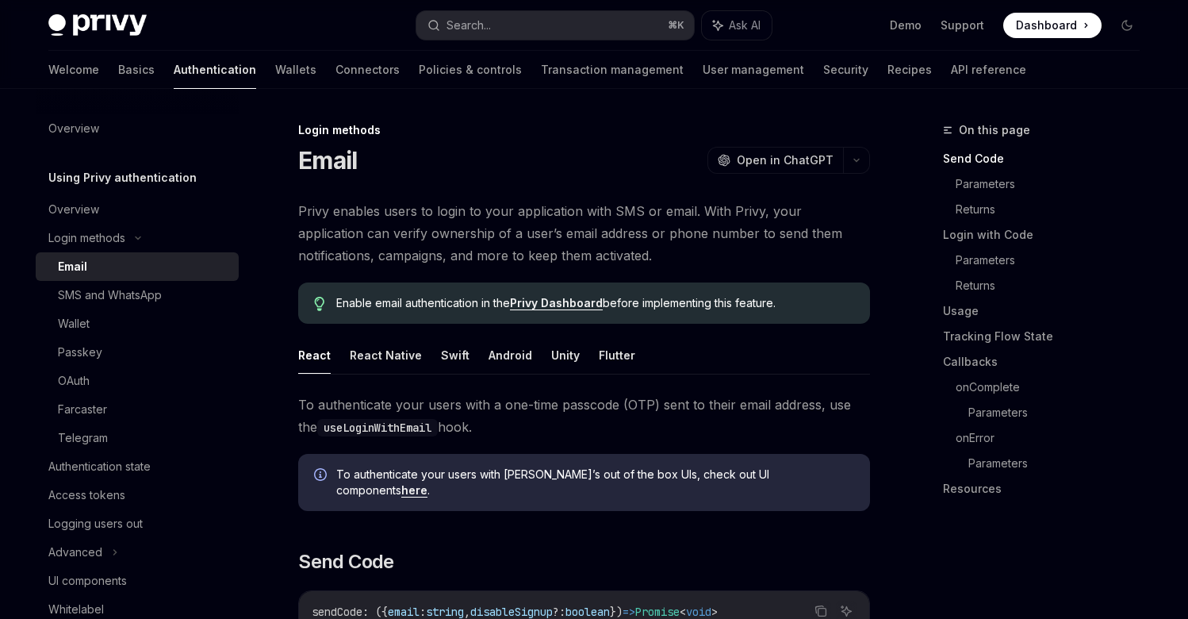
click at [371, 402] on span "To authenticate your users with a one-time passcode (OTP) sent to their email a…" at bounding box center [584, 415] width 572 height 44
click at [380, 358] on button "React Native" at bounding box center [386, 354] width 72 height 37
type textarea "*"
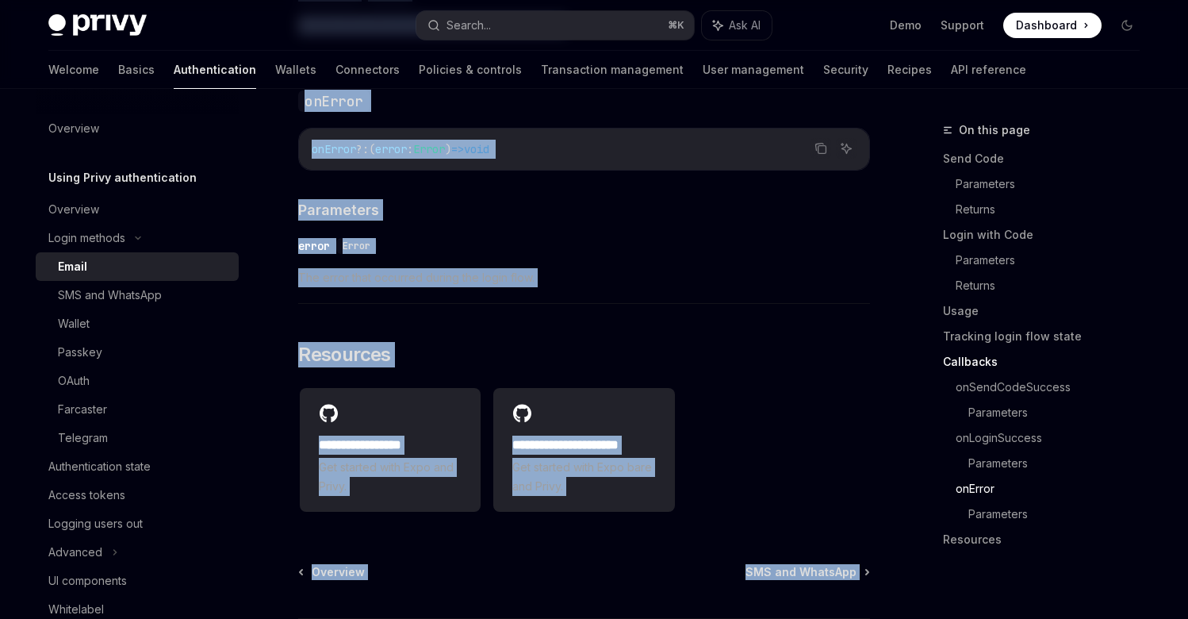
scroll to position [3210, 0]
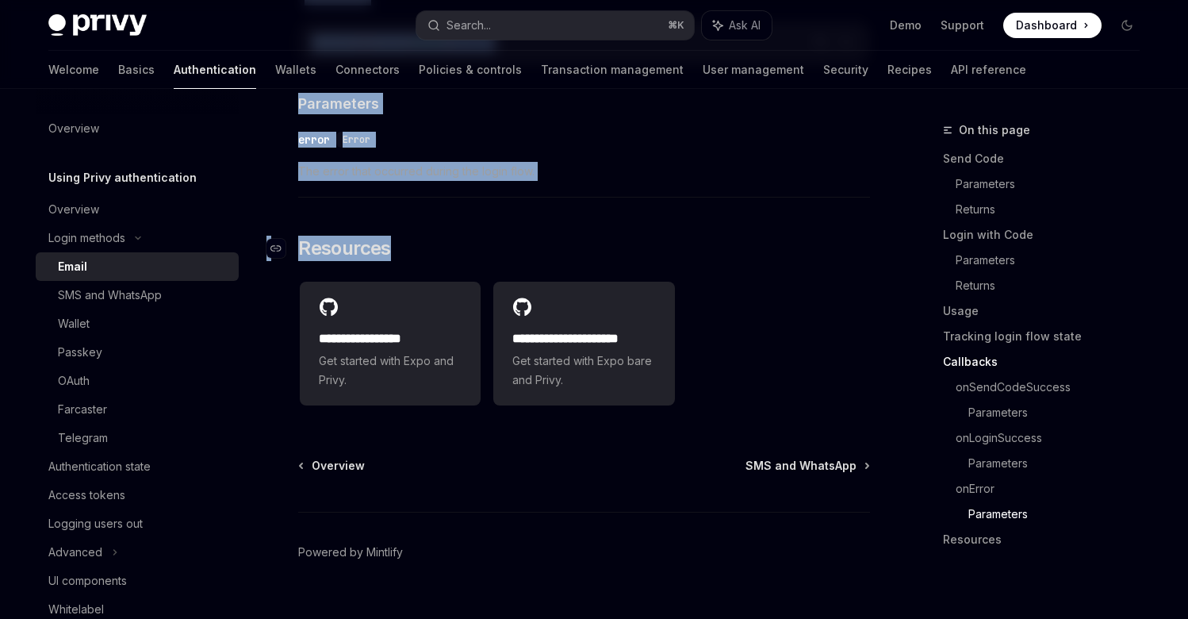
drag, startPoint x: 301, startPoint y: 204, endPoint x: 674, endPoint y: 206, distance: 372.8
copy div "Lorem ipsumdo sitam co adipi el sedd eiusmodtemp inci UTL et dolor. Magn Aliqu,…"
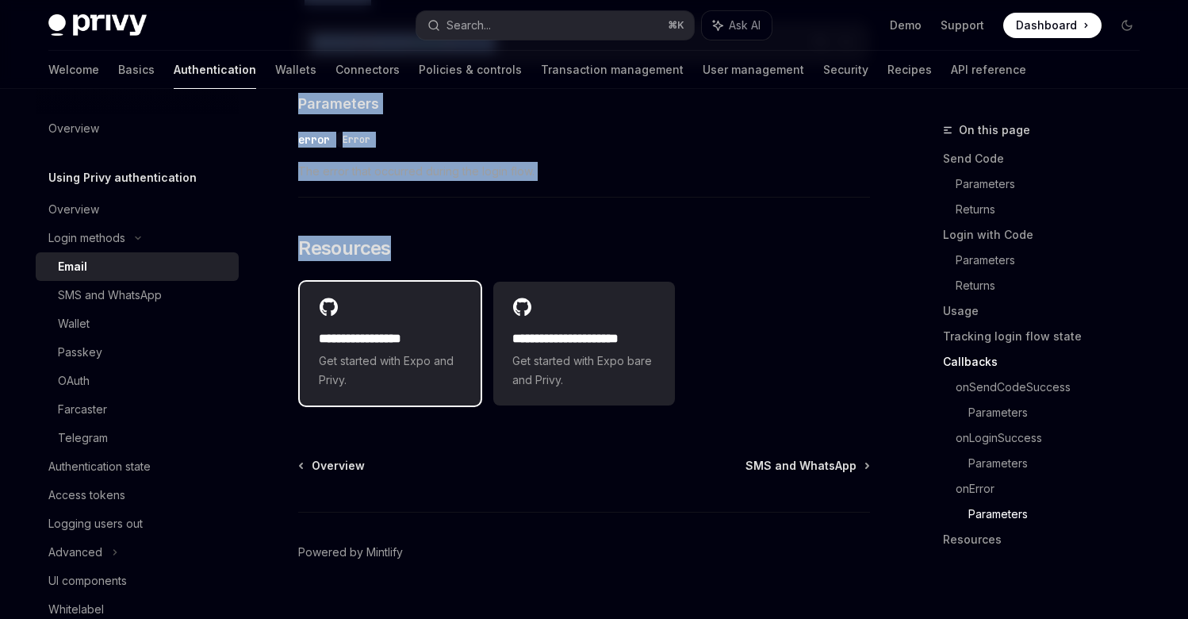
click at [377, 351] on span "Get started with Expo and Privy." at bounding box center [390, 370] width 143 height 38
